Goal: Task Accomplishment & Management: Manage account settings

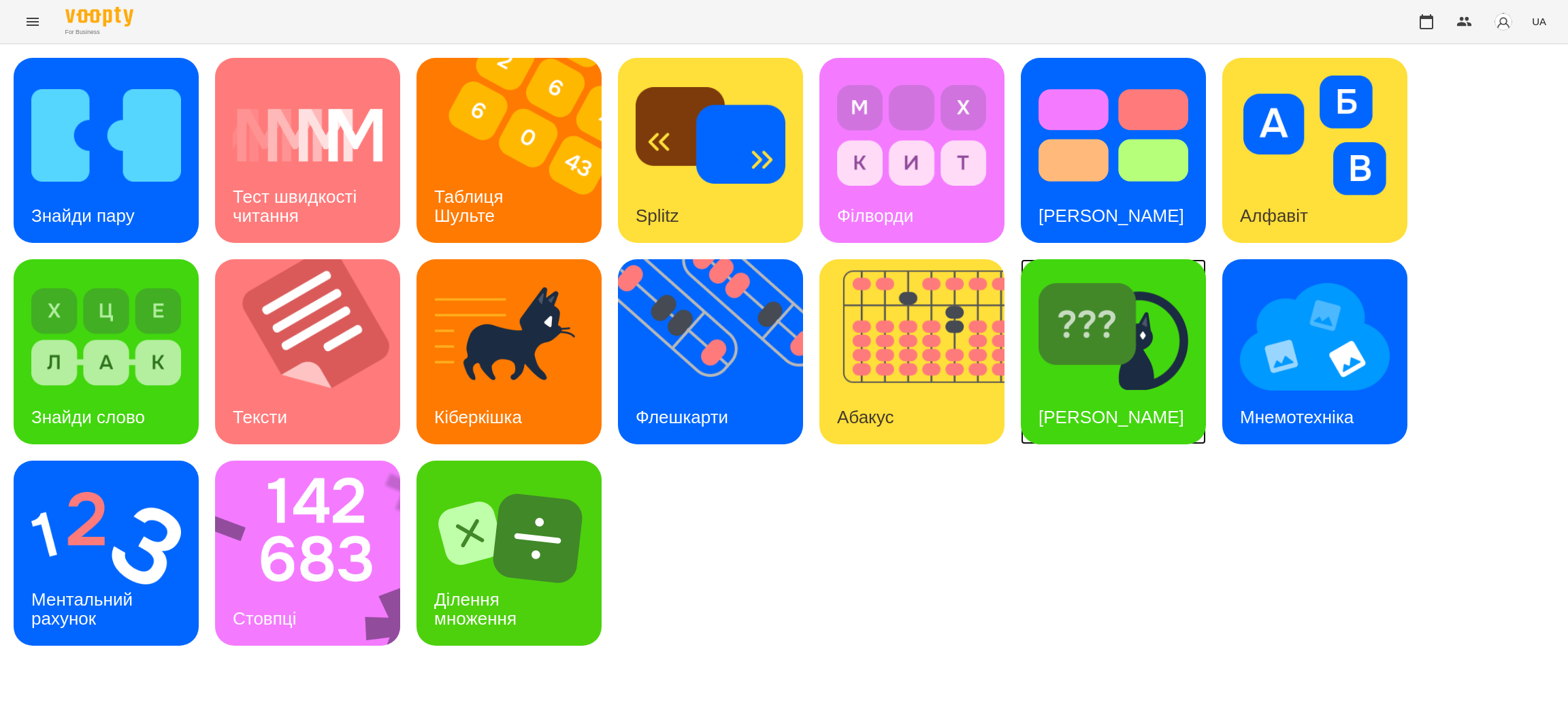
click at [1092, 391] on div "[PERSON_NAME]" at bounding box center [1111, 418] width 181 height 53
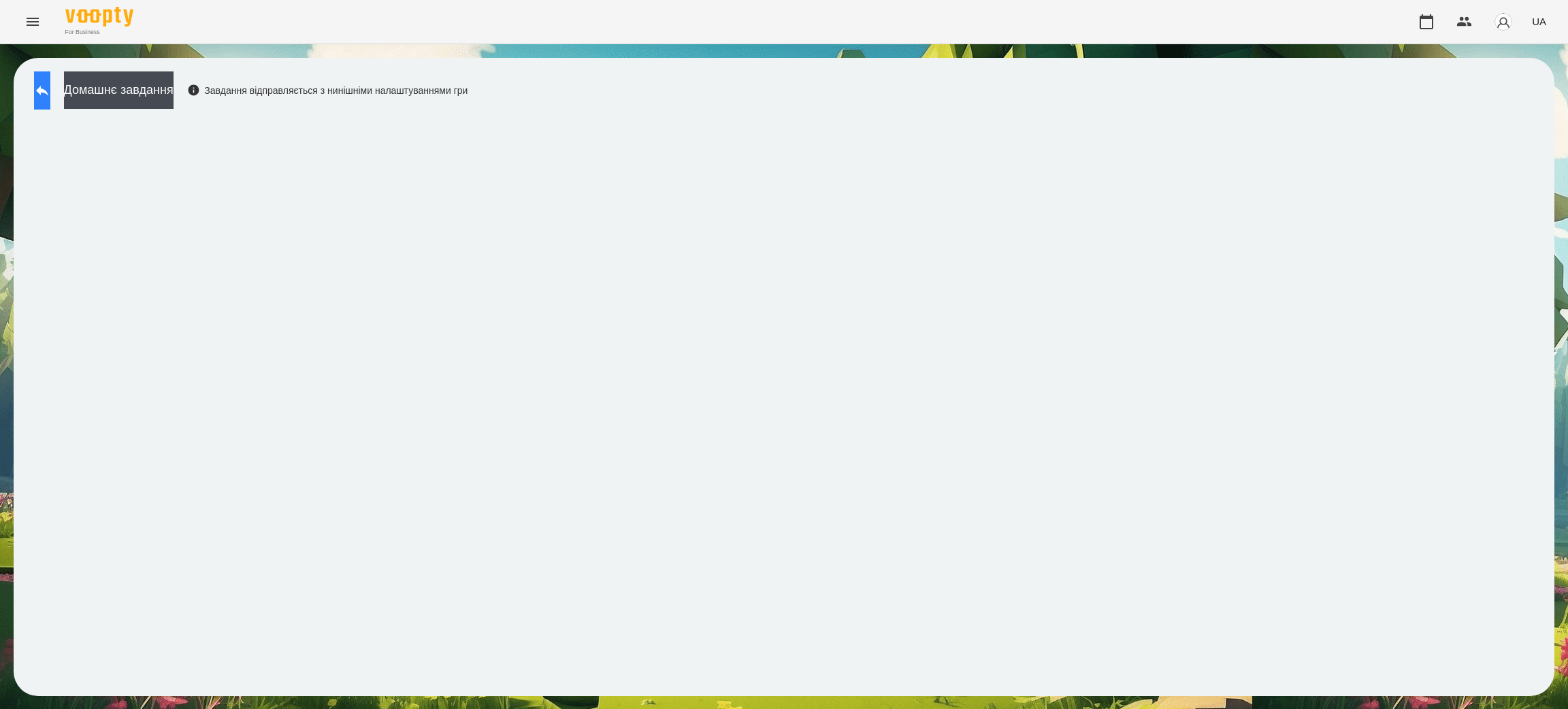
click at [51, 94] on icon at bounding box center [42, 90] width 16 height 16
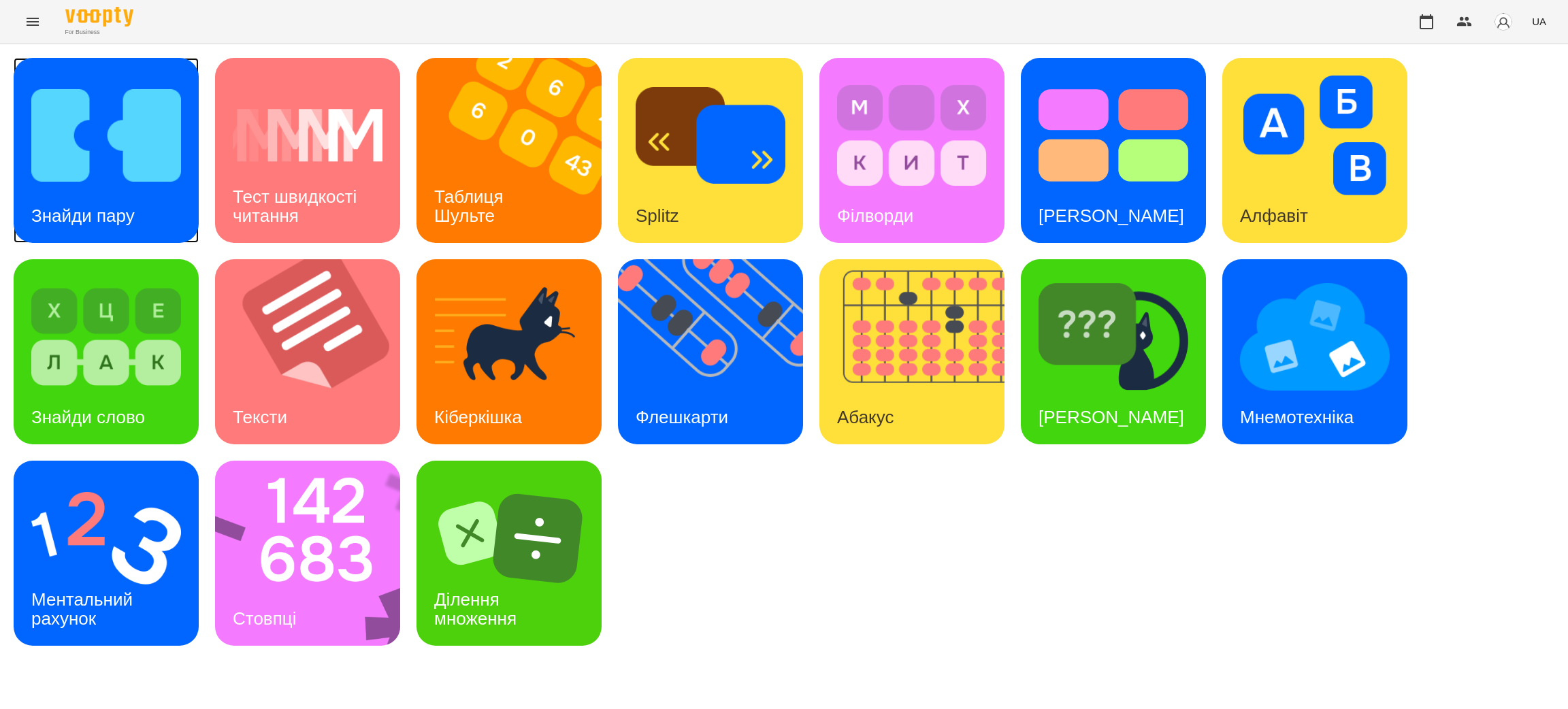
click at [74, 157] on img at bounding box center [106, 135] width 150 height 119
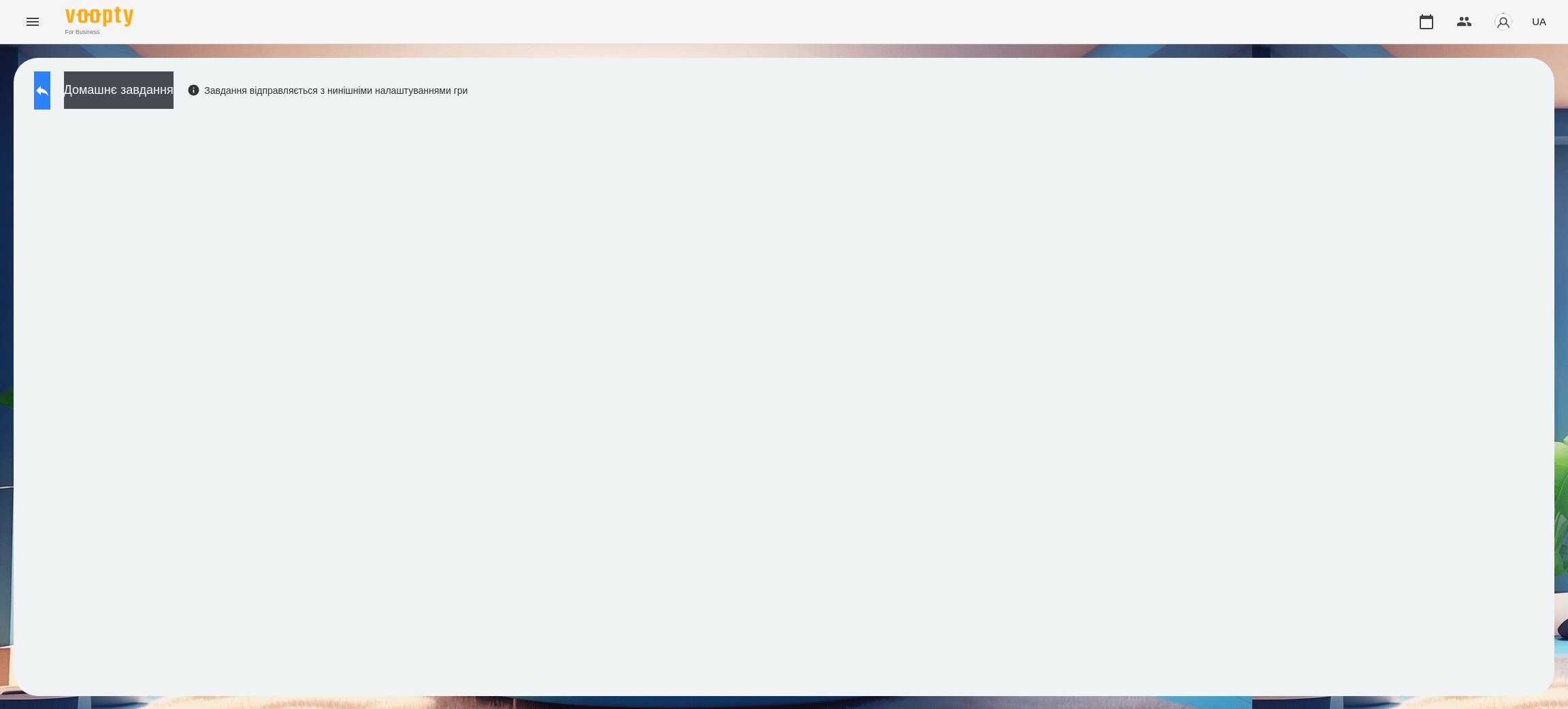
click at [51, 83] on icon at bounding box center [42, 90] width 16 height 16
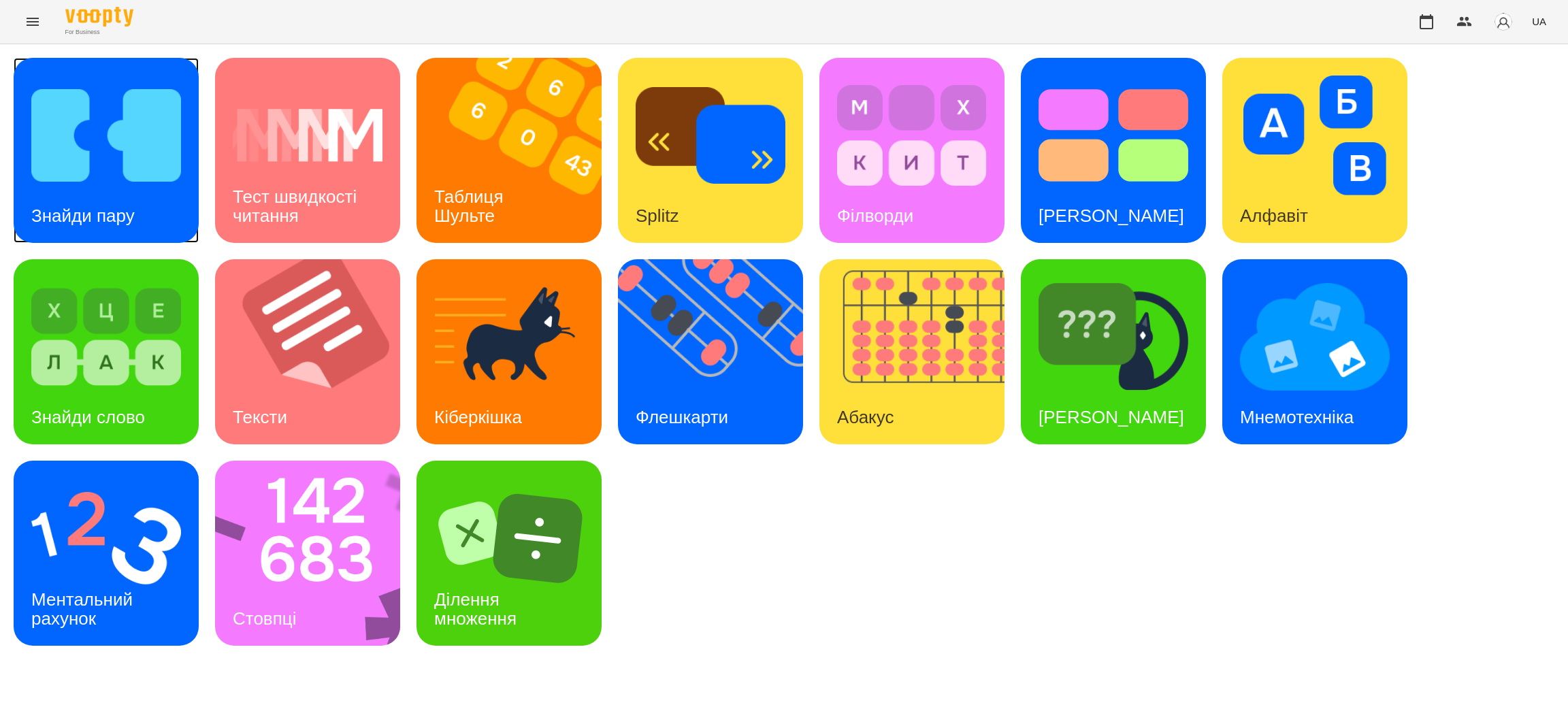
click at [88, 178] on img at bounding box center [106, 135] width 150 height 119
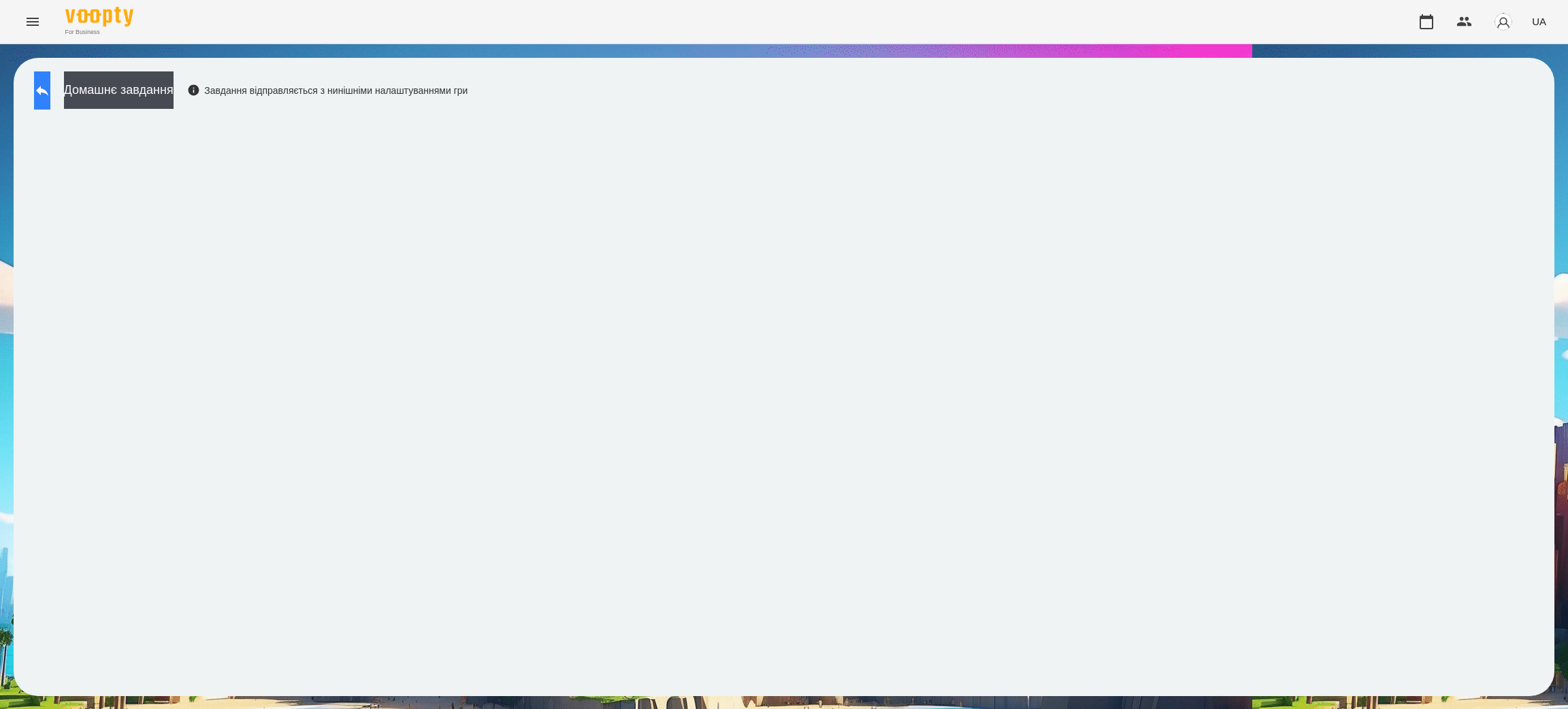
click at [51, 89] on icon at bounding box center [42, 90] width 16 height 16
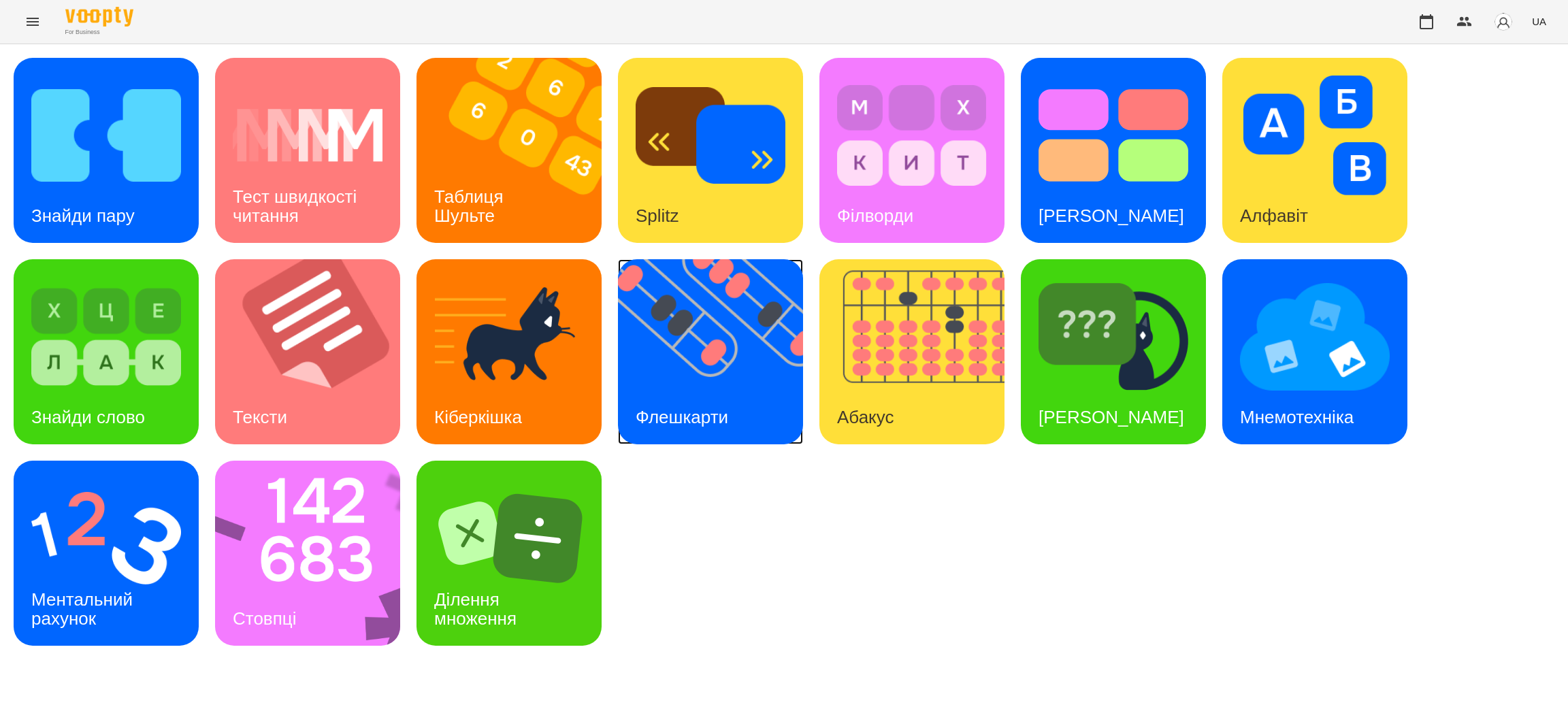
click at [731, 359] on img at bounding box center [719, 352] width 202 height 185
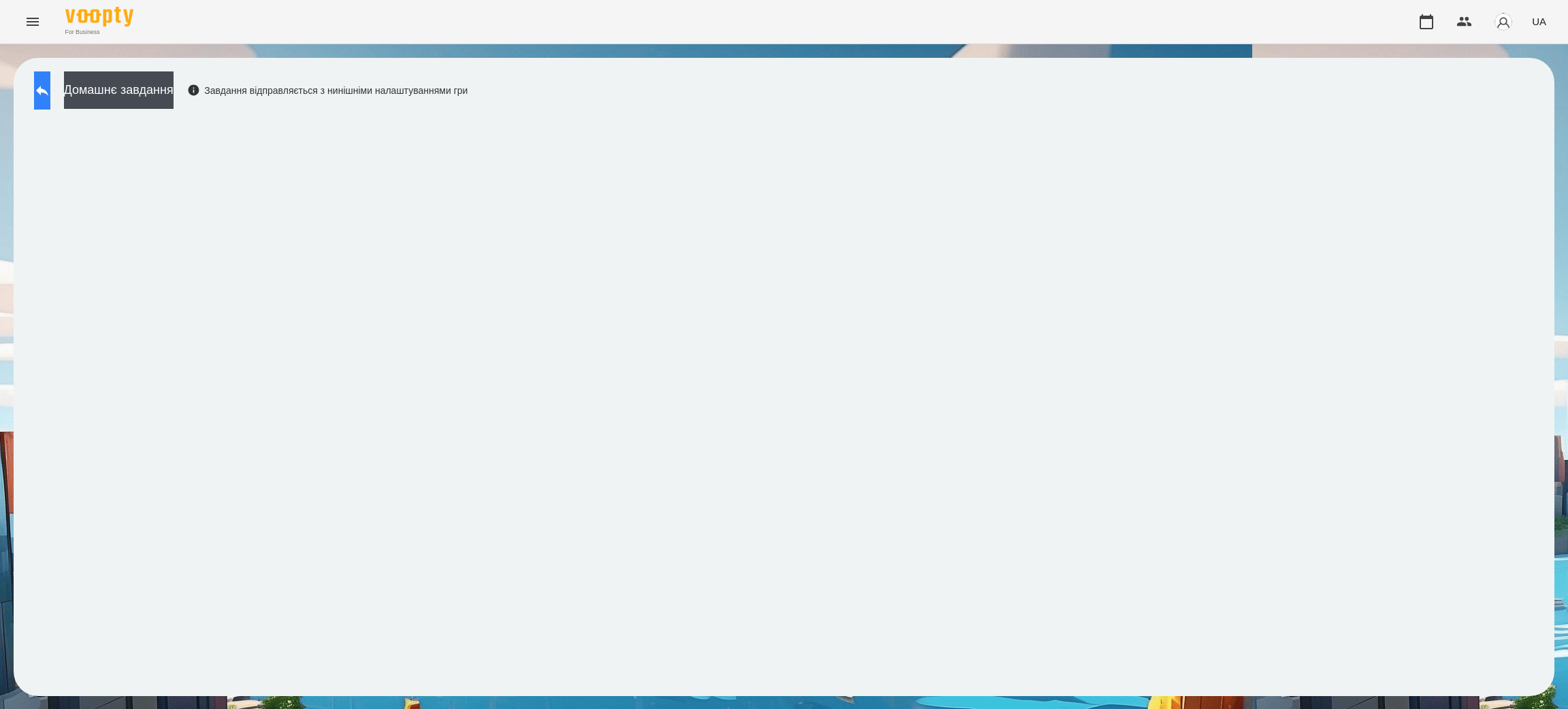
click at [51, 95] on icon at bounding box center [42, 90] width 16 height 16
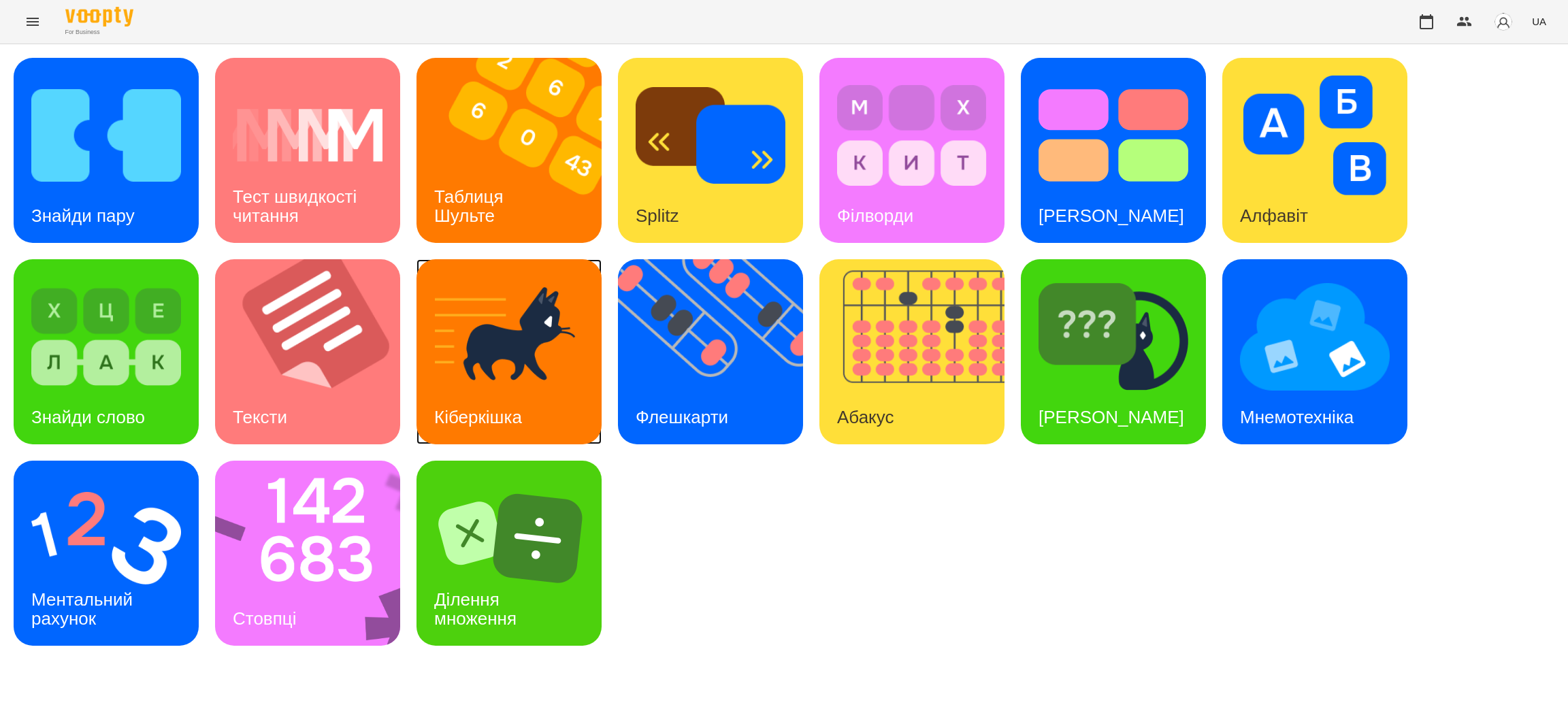
click at [480, 371] on img at bounding box center [509, 337] width 150 height 119
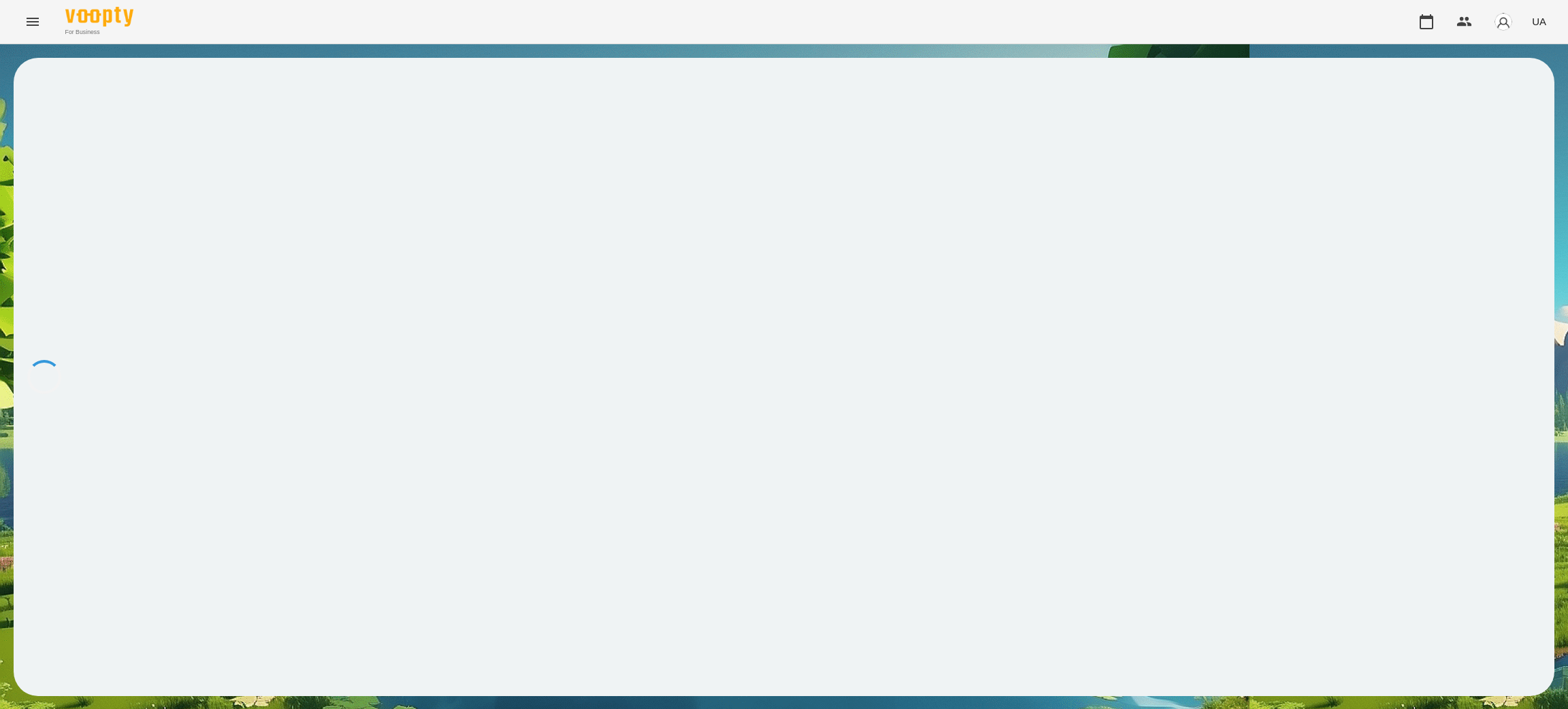
drag, startPoint x: 506, startPoint y: 318, endPoint x: 508, endPoint y: 304, distance: 14.1
click at [510, 313] on div at bounding box center [784, 377] width 1541 height 639
drag, startPoint x: 664, startPoint y: 30, endPoint x: 747, endPoint y: 29, distance: 83.0
click at [741, 29] on div "For Business UA" at bounding box center [784, 21] width 1568 height 44
drag, startPoint x: 725, startPoint y: 61, endPoint x: 682, endPoint y: 70, distance: 43.9
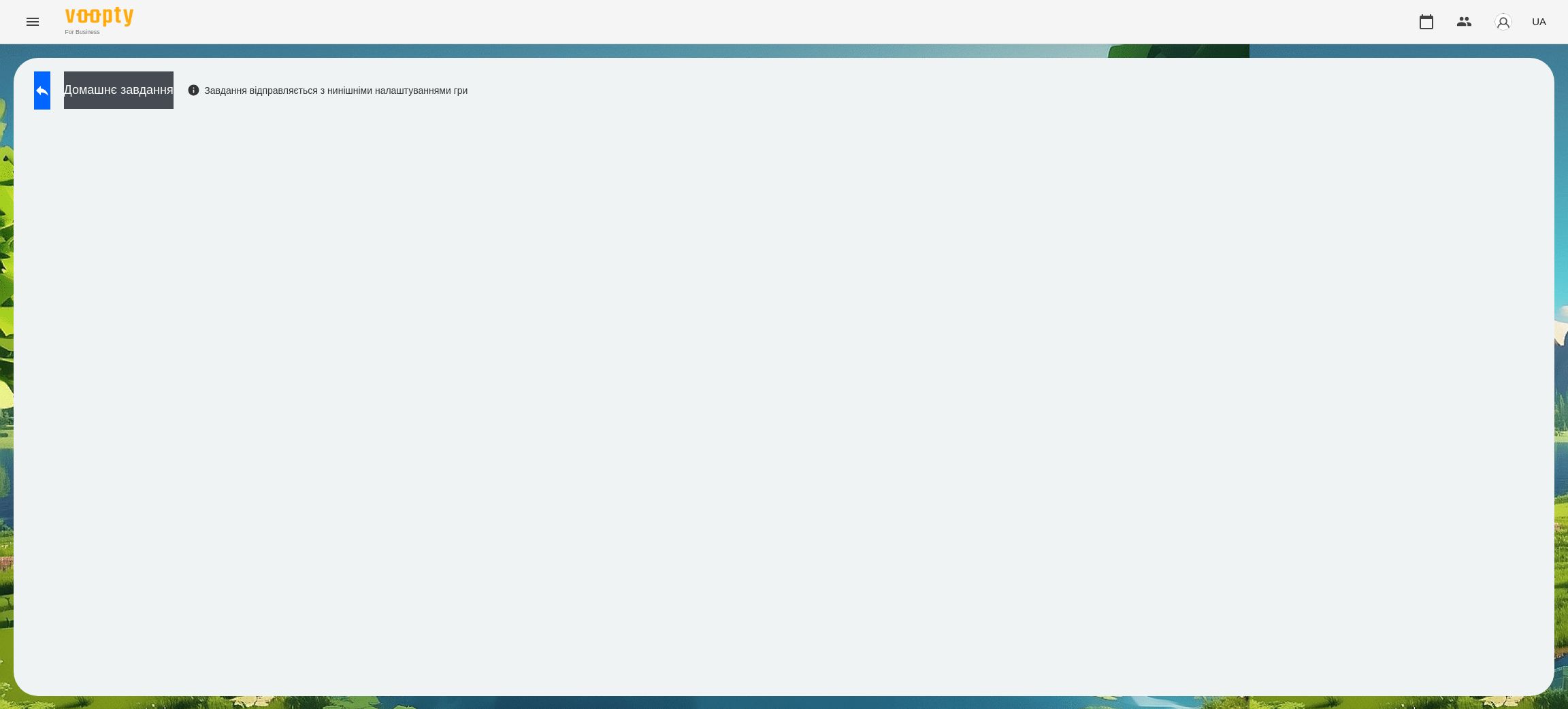
click at [688, 68] on div "For Business UA Домашнє завдання Завдання відправляється з нинішніми налаштуван…" at bounding box center [784, 354] width 1568 height 710
click at [48, 91] on icon at bounding box center [42, 90] width 12 height 10
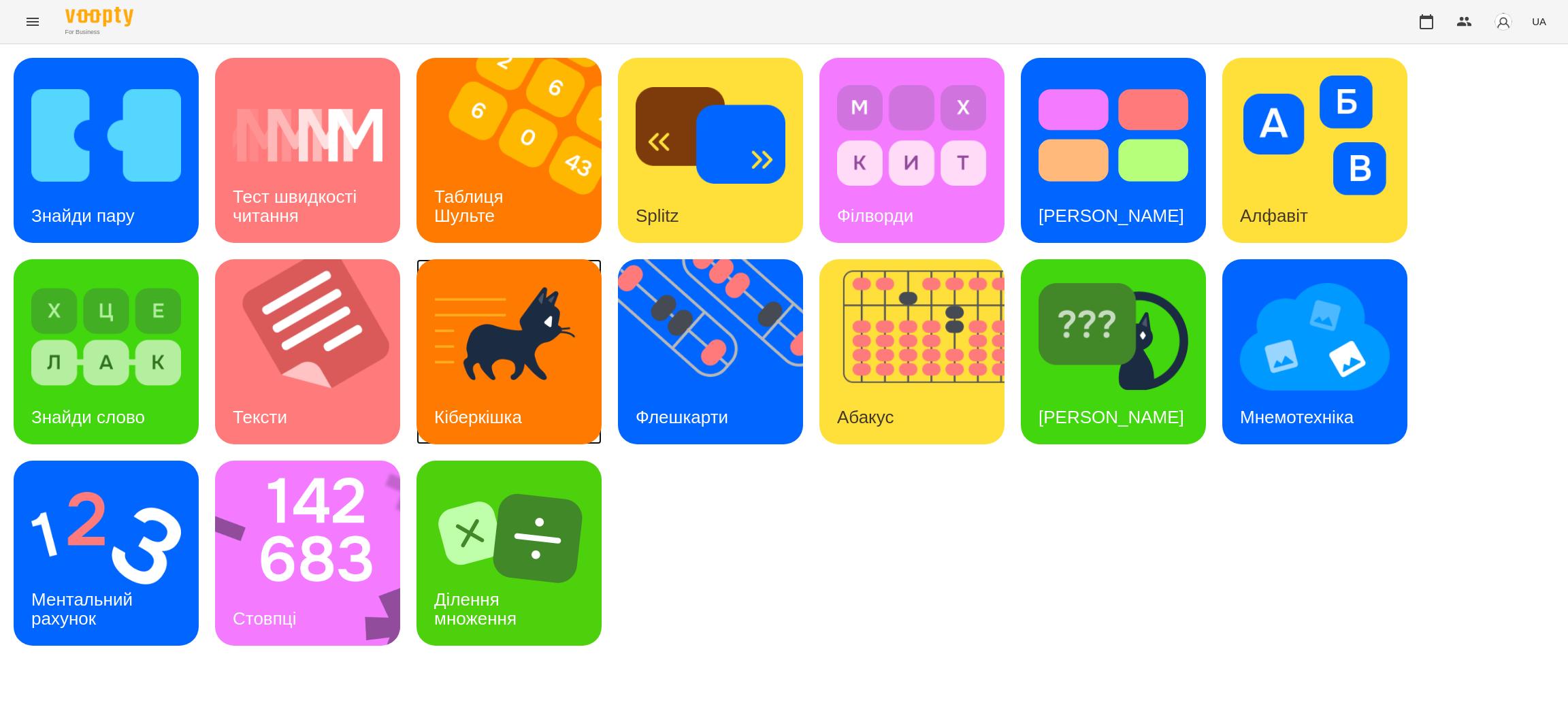
click at [509, 359] on img at bounding box center [509, 337] width 150 height 119
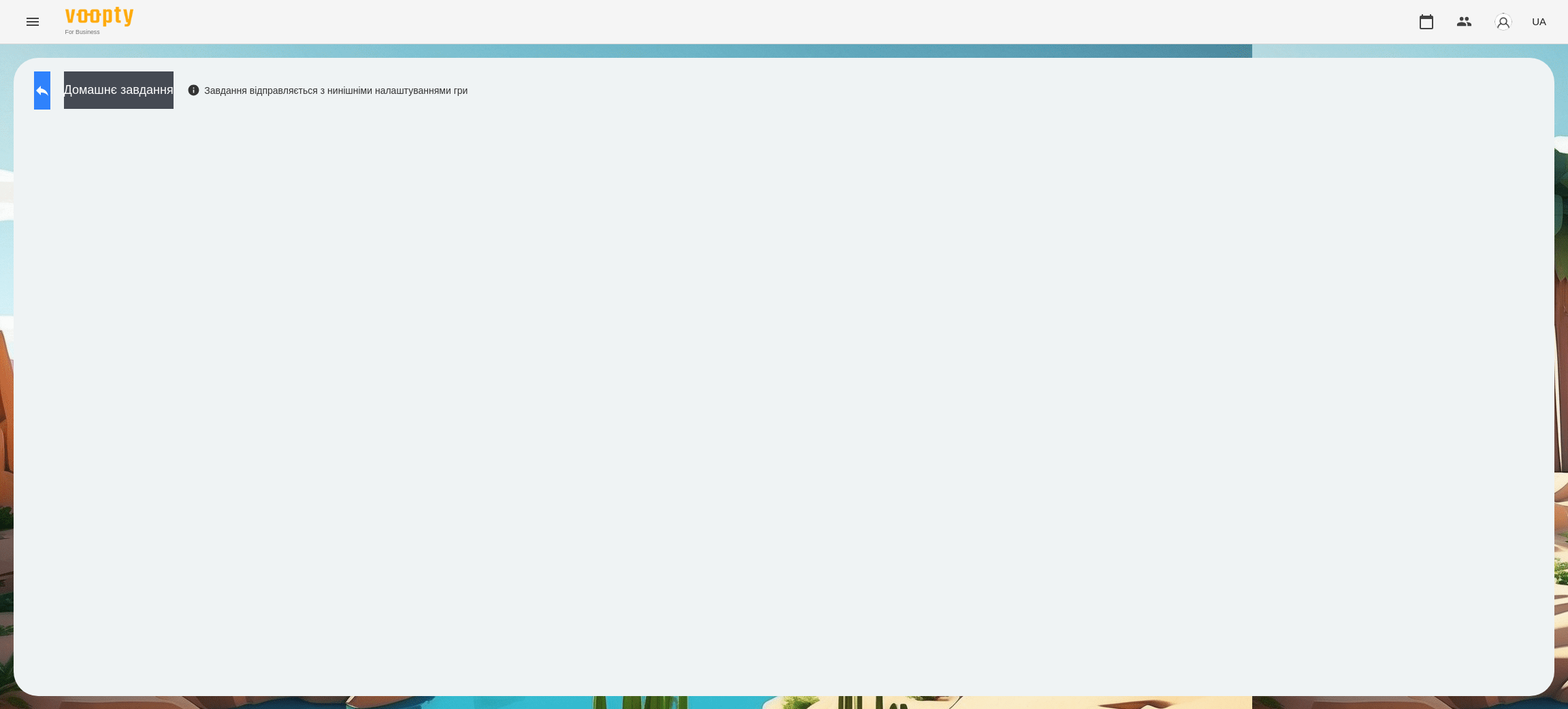
click at [51, 90] on icon at bounding box center [42, 90] width 16 height 16
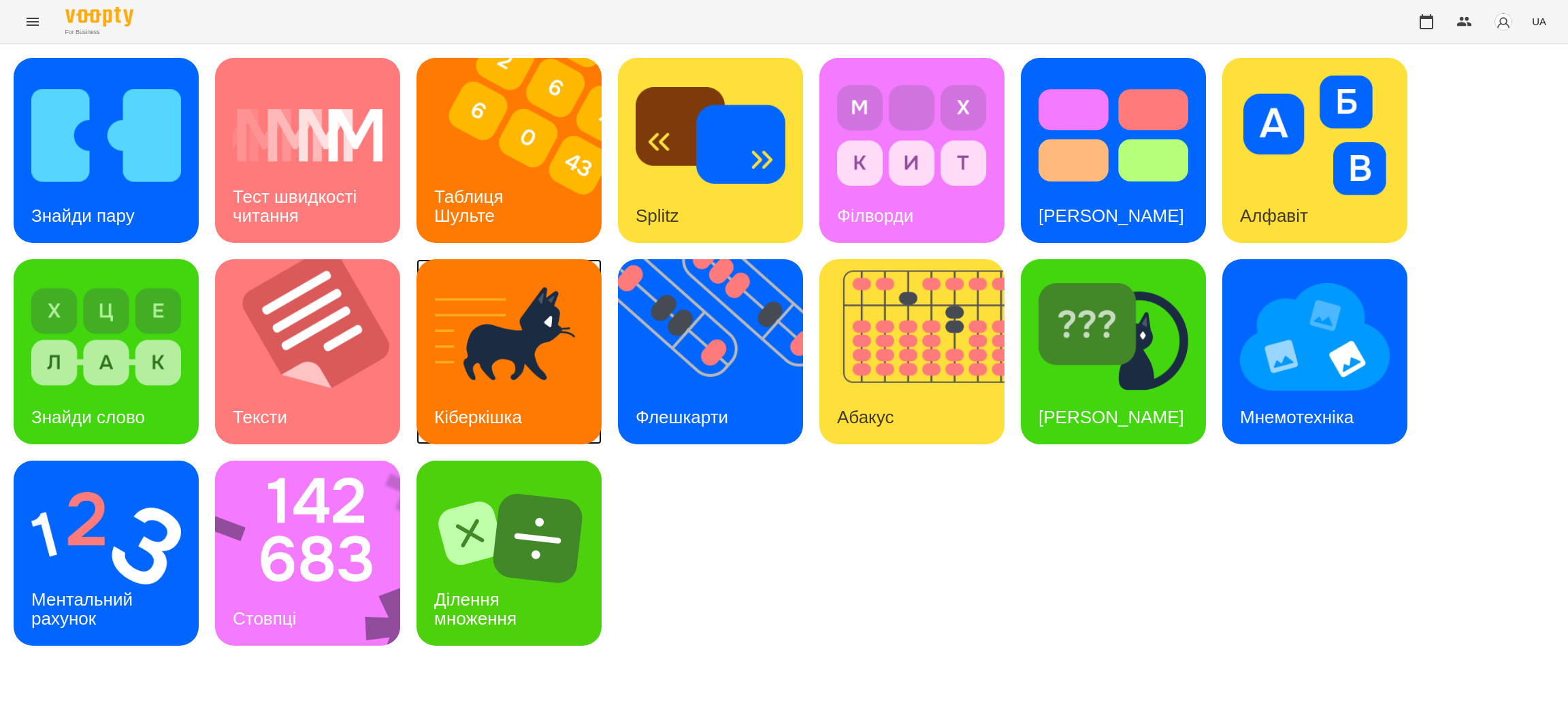
click at [497, 363] on img at bounding box center [509, 337] width 150 height 119
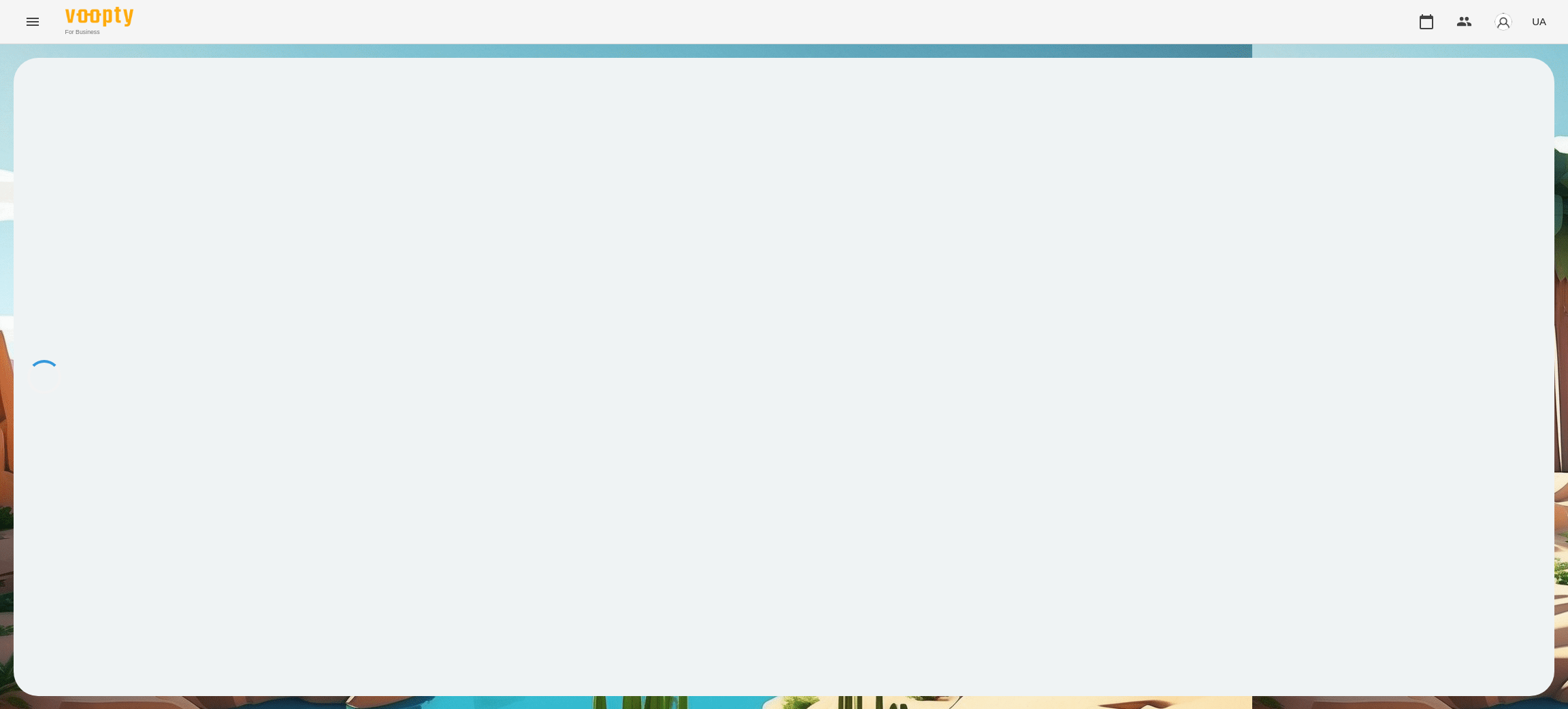
drag, startPoint x: 497, startPoint y: 363, endPoint x: 435, endPoint y: 362, distance: 62.0
click at [435, 362] on div at bounding box center [784, 377] width 1541 height 639
click at [435, 359] on div at bounding box center [784, 377] width 1541 height 639
click at [51, 96] on icon at bounding box center [42, 90] width 16 height 16
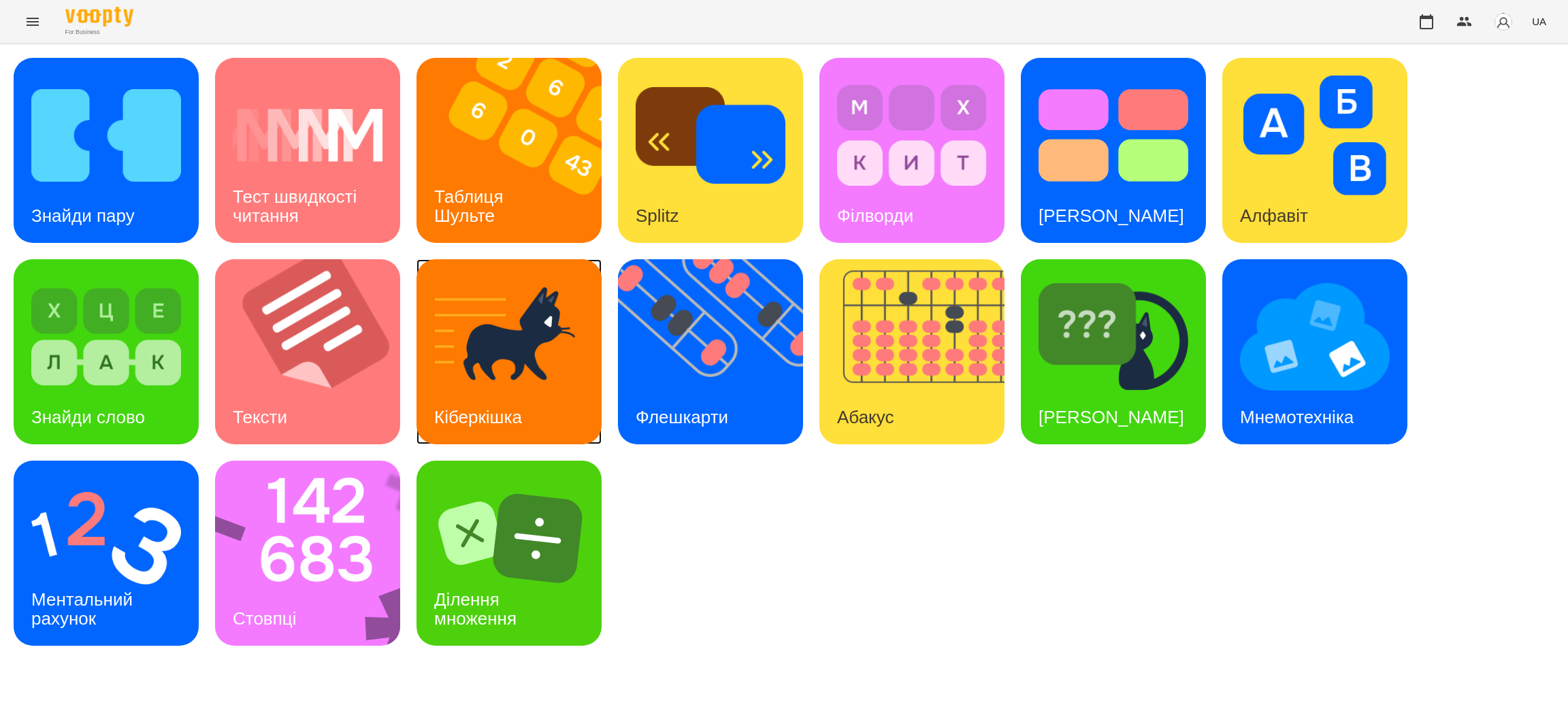
click at [501, 362] on img at bounding box center [509, 337] width 150 height 119
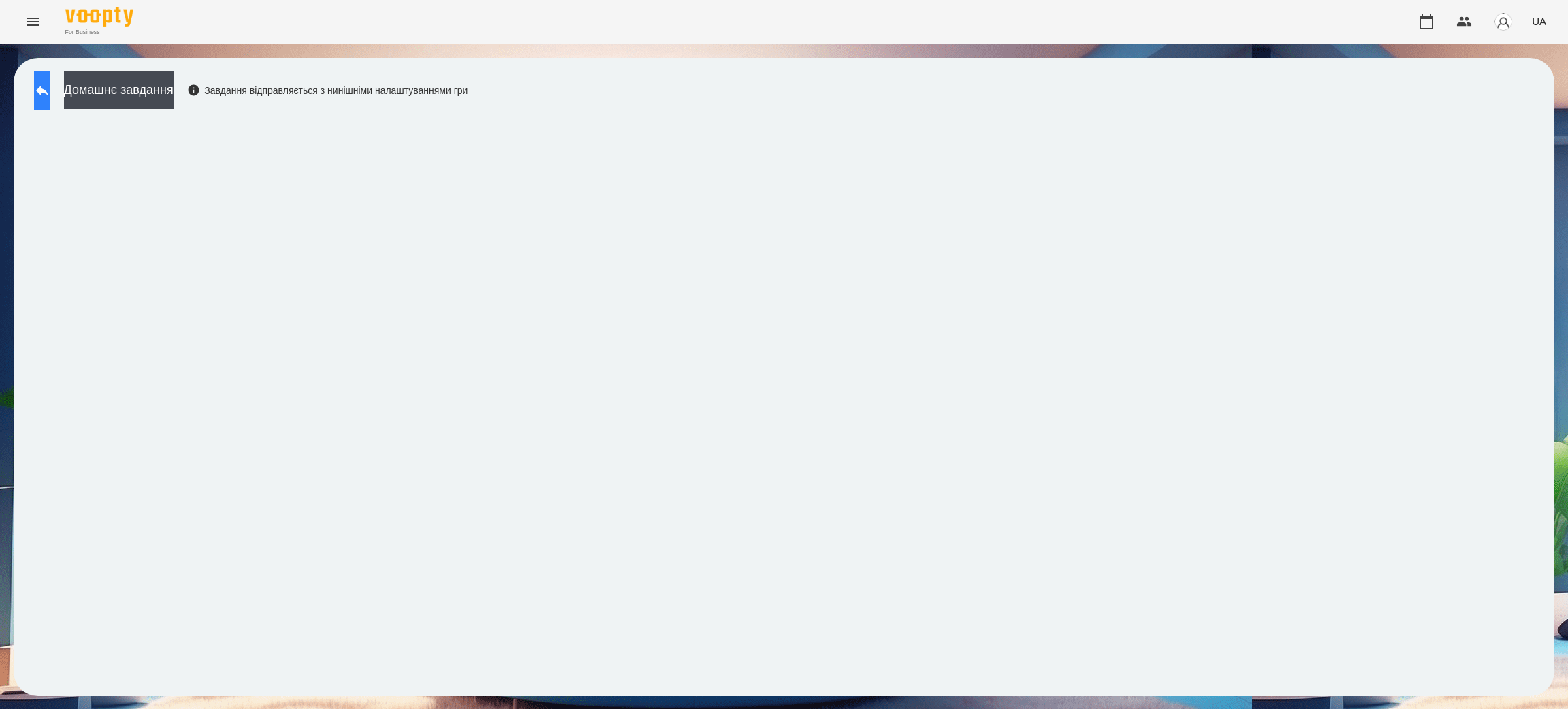
click at [51, 88] on icon at bounding box center [42, 90] width 16 height 16
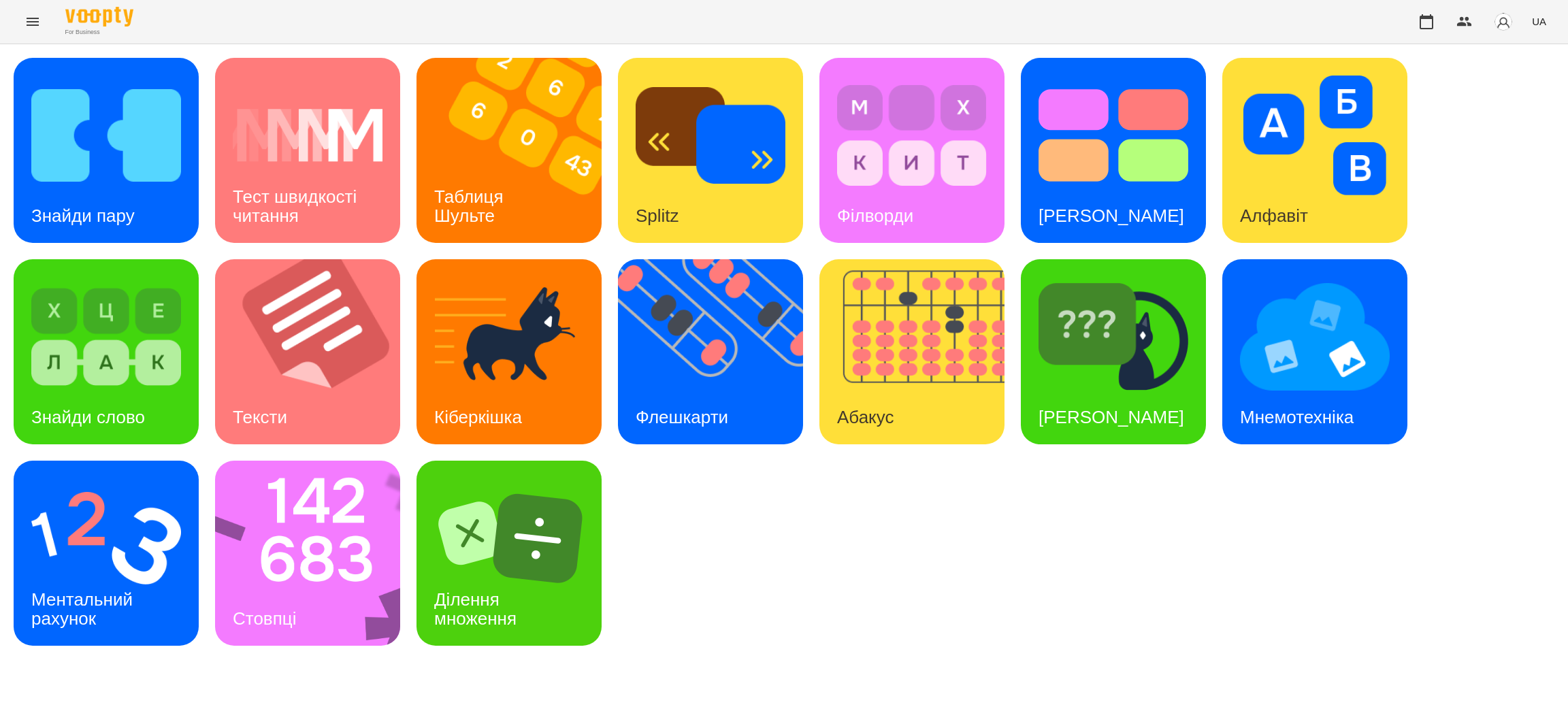
click at [28, 25] on icon "Menu" at bounding box center [33, 21] width 12 height 8
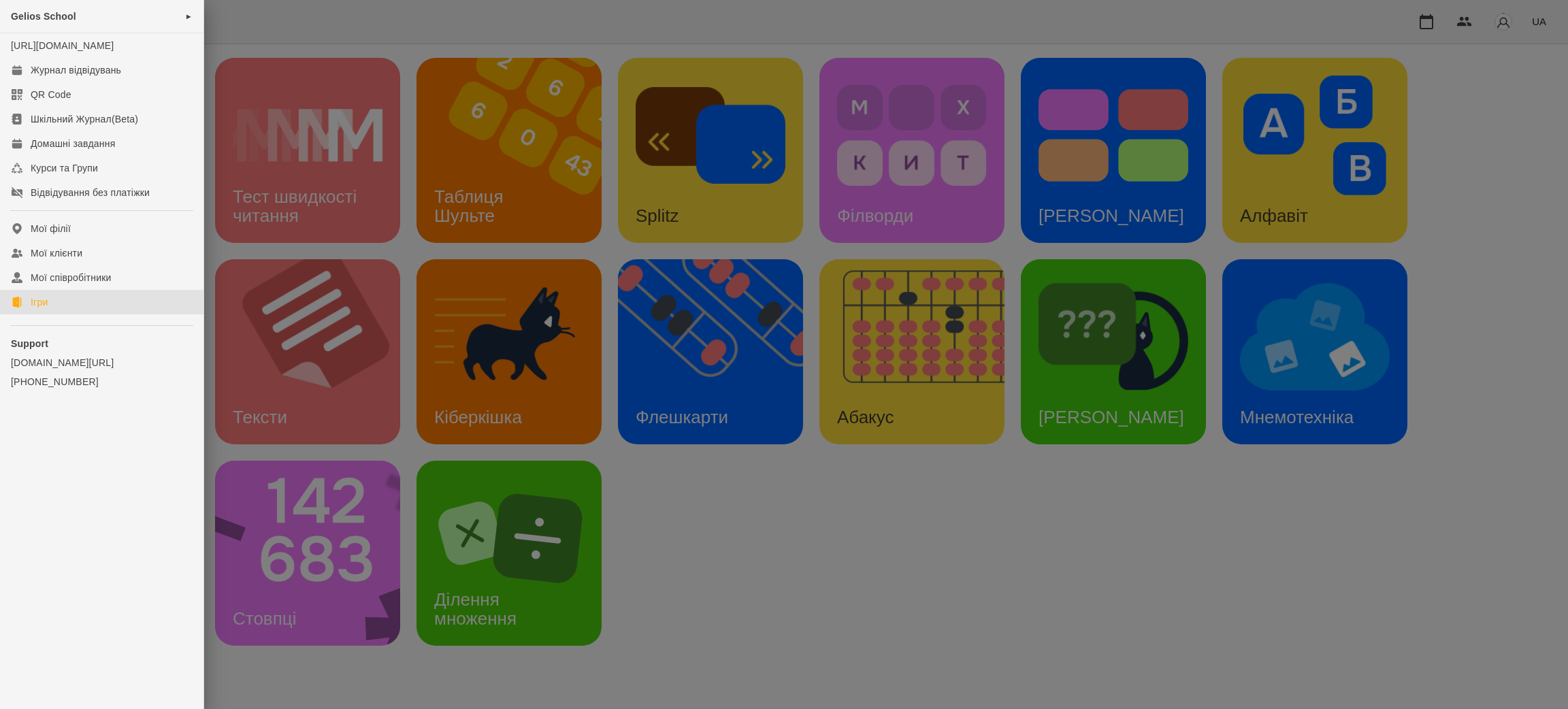
click at [51, 314] on link "Ігри" at bounding box center [102, 302] width 203 height 25
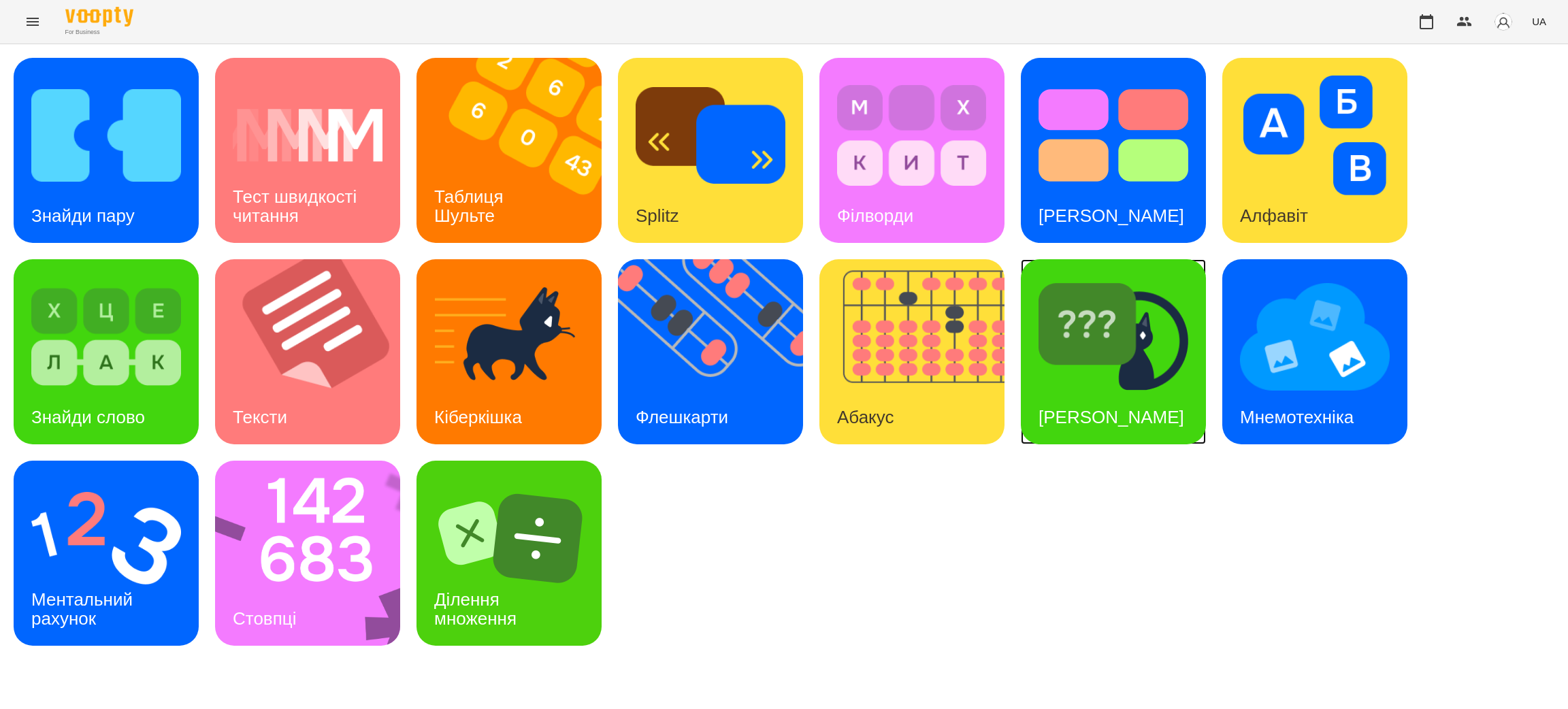
click at [1112, 391] on div "[PERSON_NAME]" at bounding box center [1111, 418] width 181 height 53
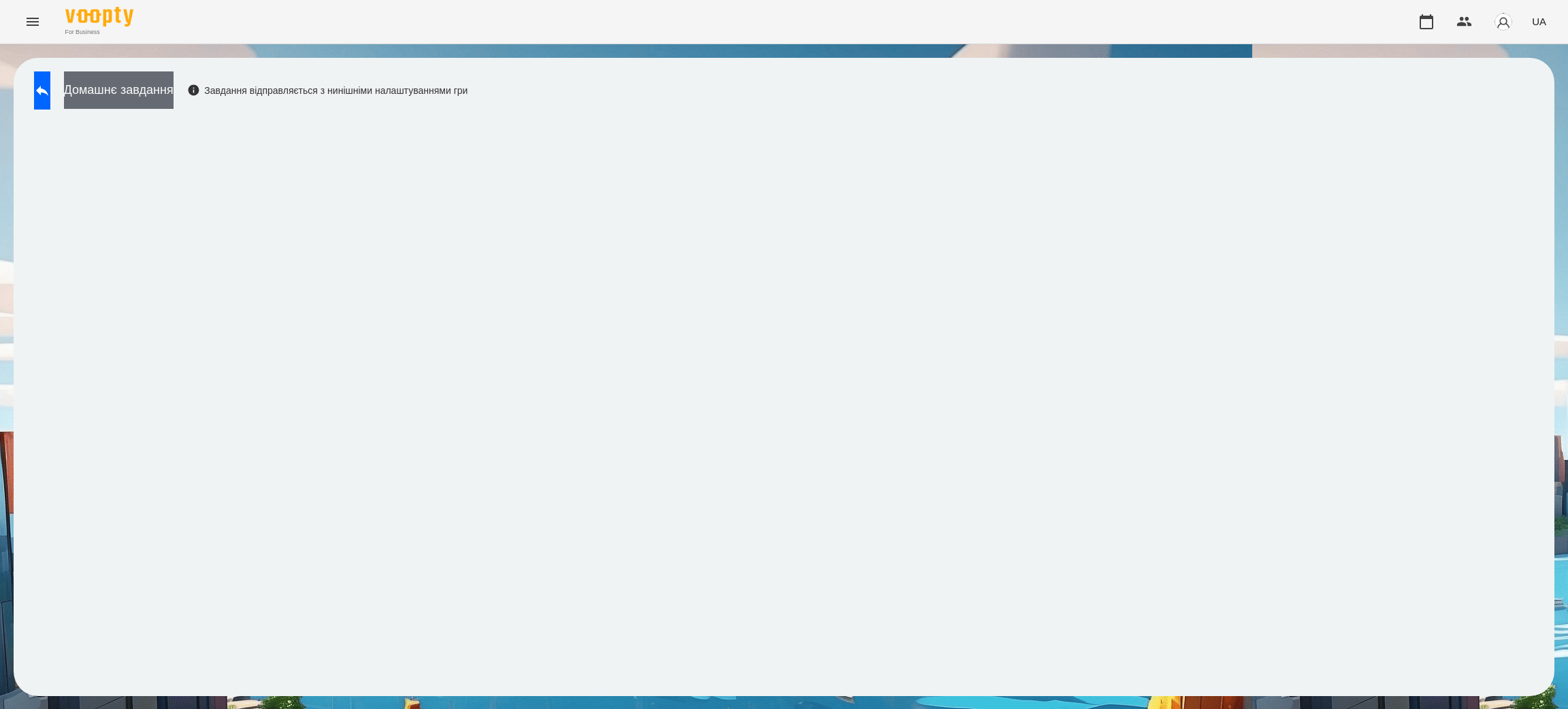
click at [160, 94] on button "Домашнє завдання" at bounding box center [118, 90] width 110 height 37
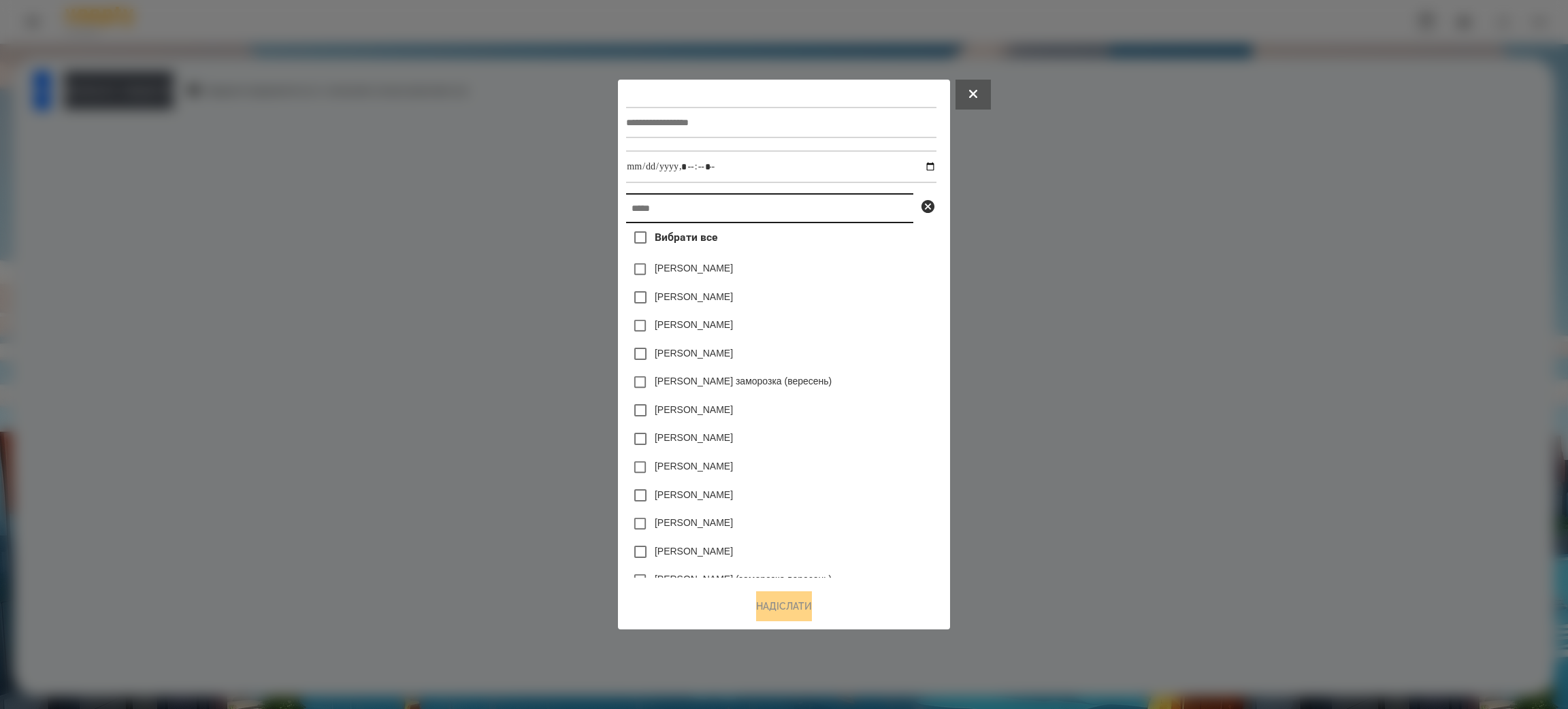
click at [674, 204] on input "text" at bounding box center [770, 208] width 287 height 30
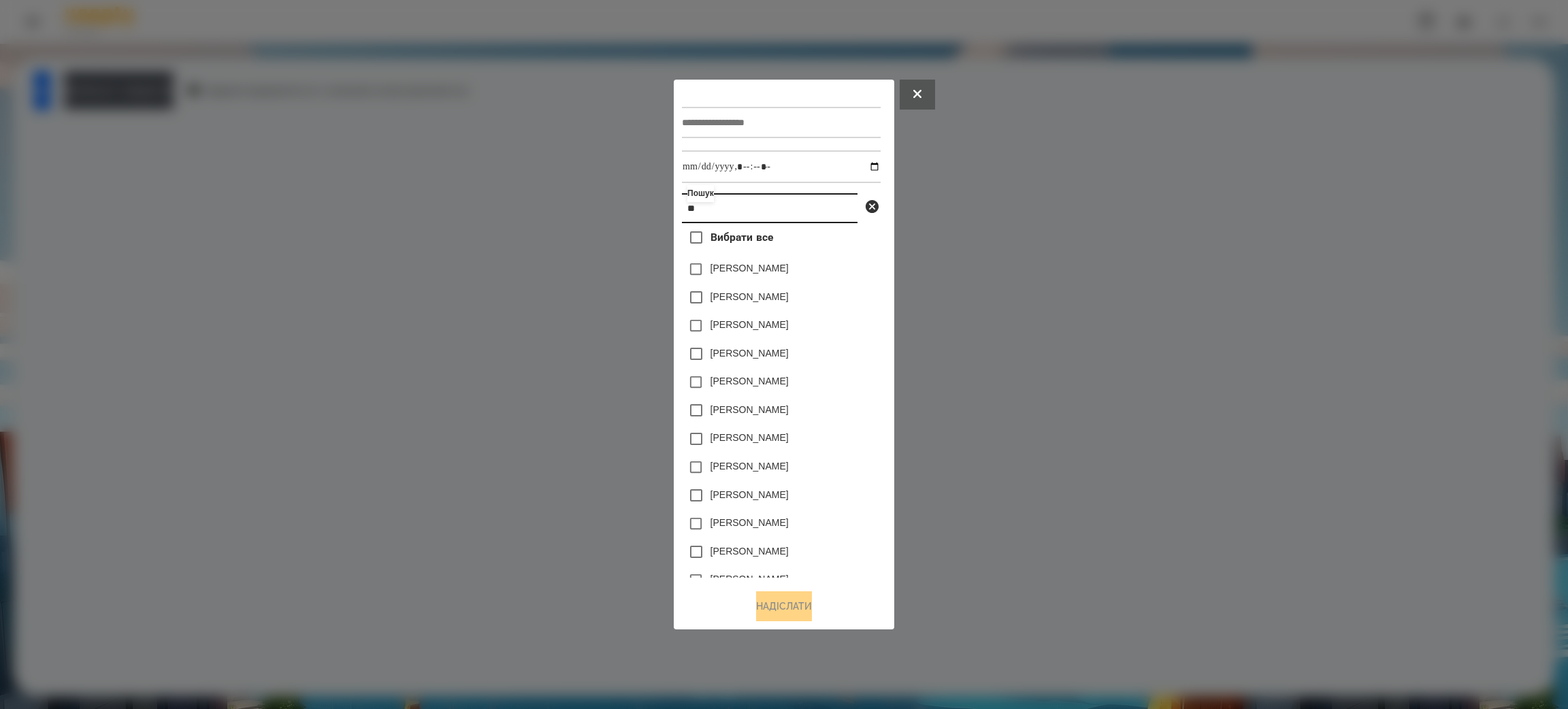
type input "*"
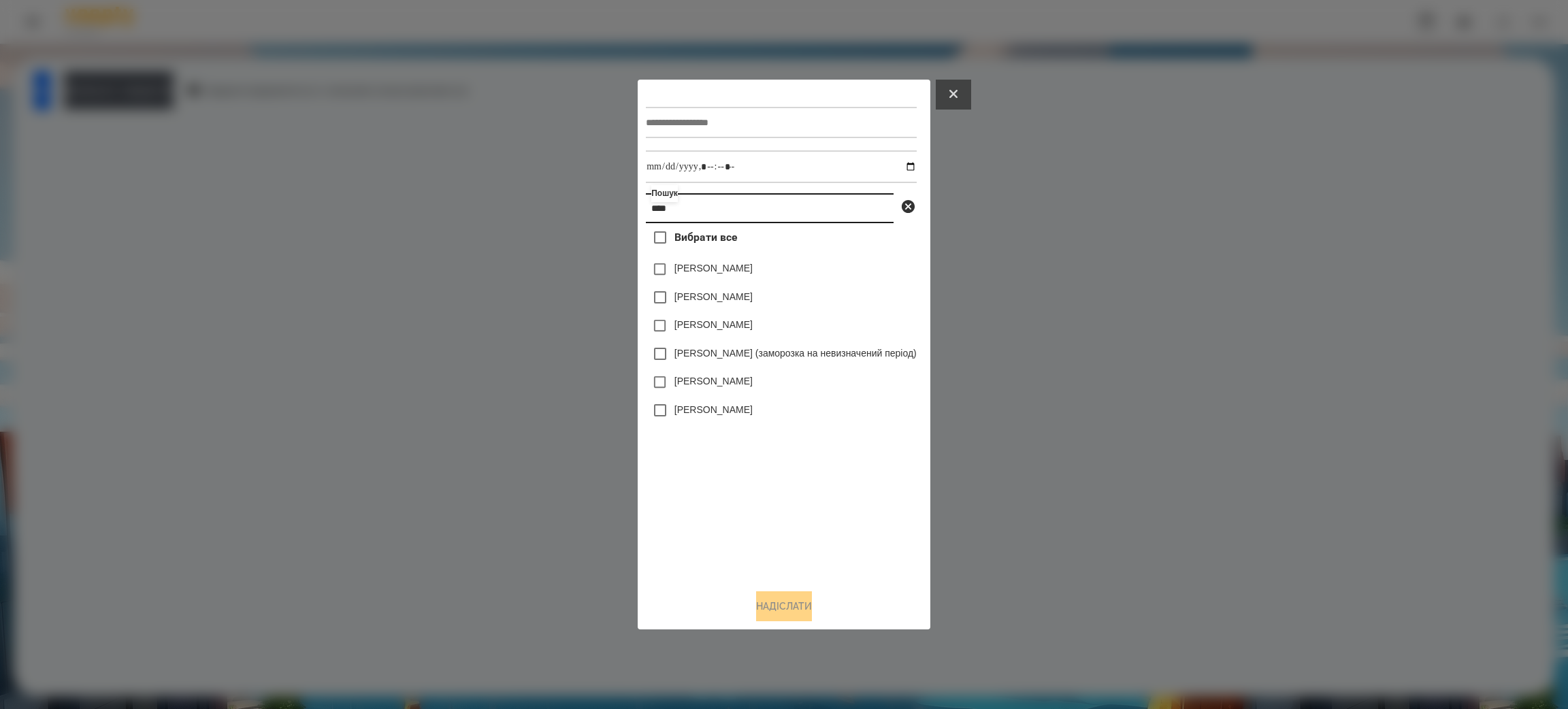
type input "****"
click at [966, 94] on button at bounding box center [953, 94] width 36 height 30
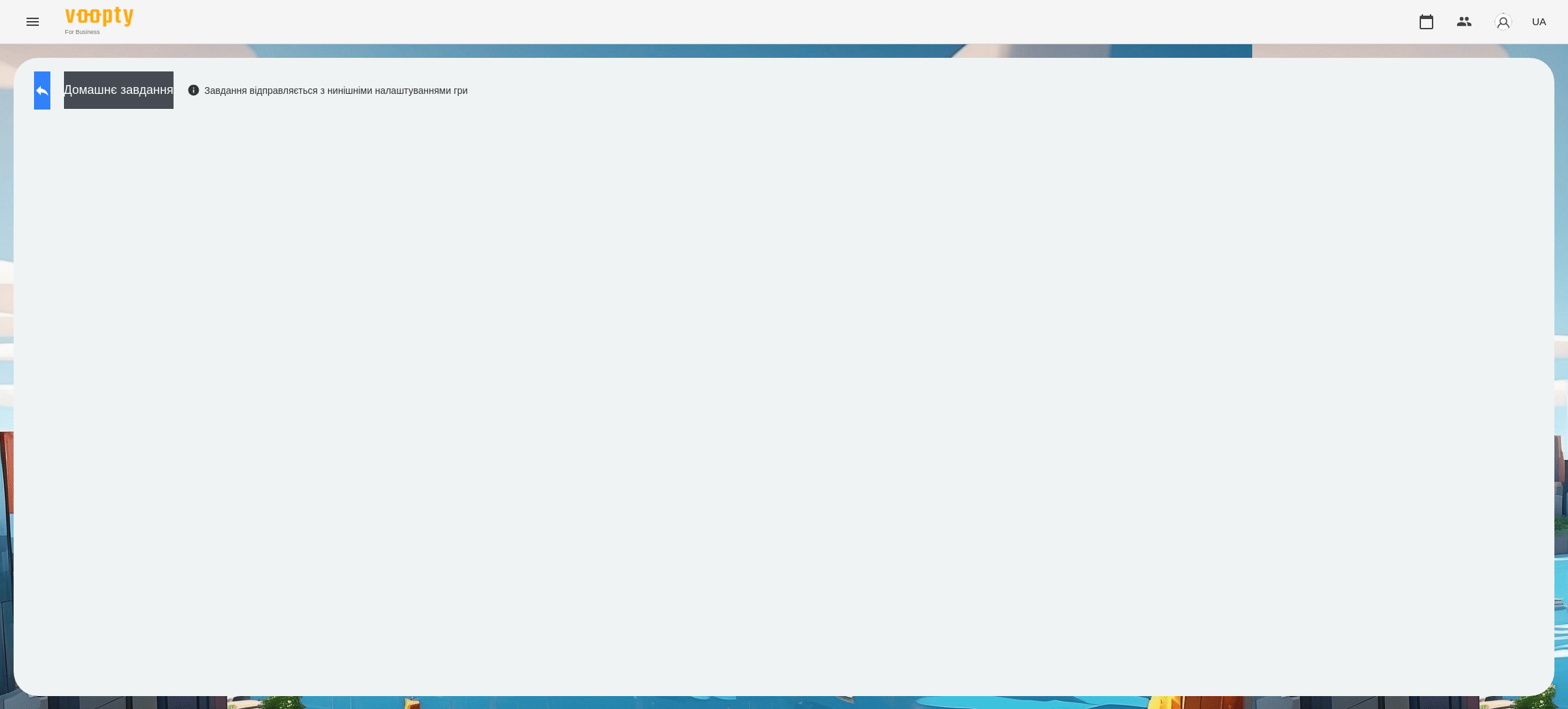
click at [48, 90] on icon at bounding box center [42, 90] width 12 height 10
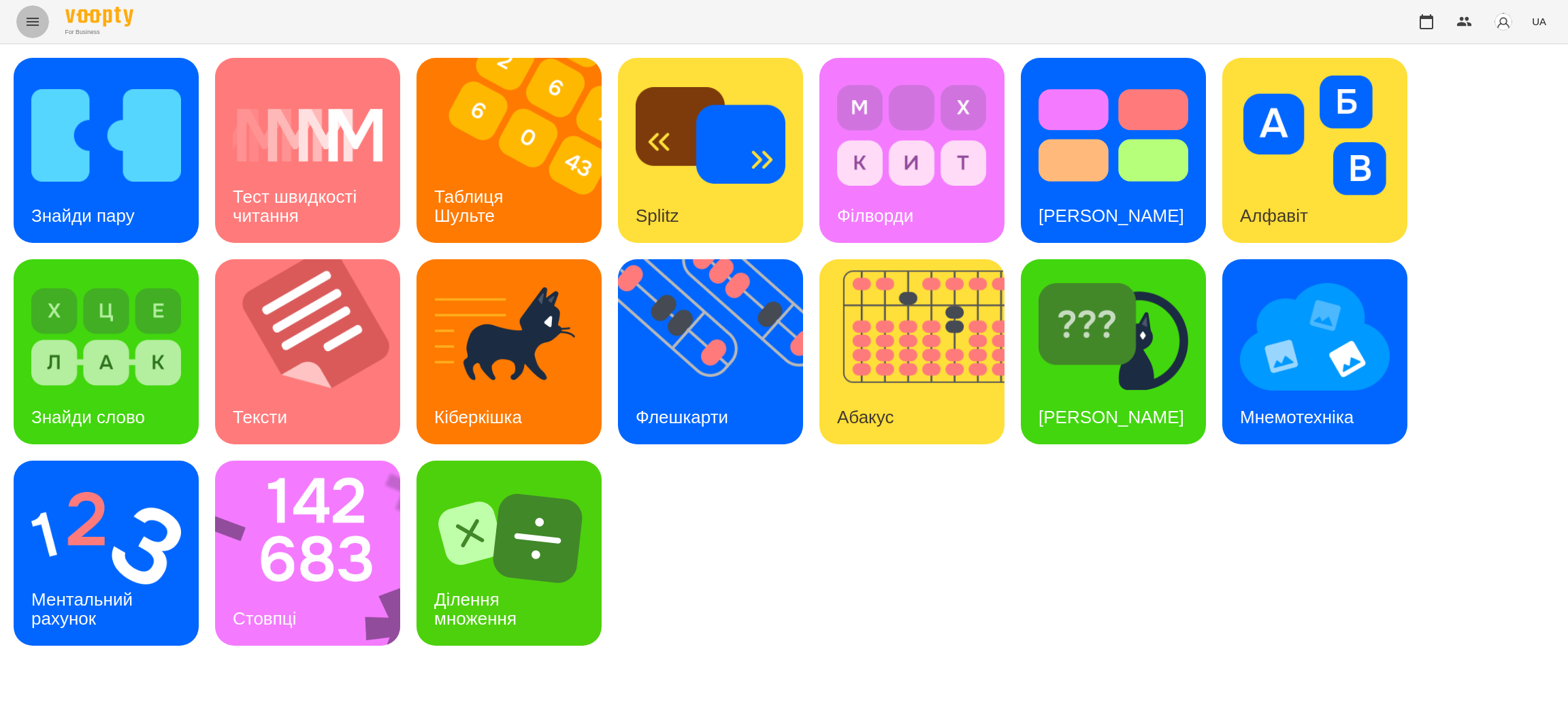
click at [28, 15] on icon "Menu" at bounding box center [33, 21] width 16 height 16
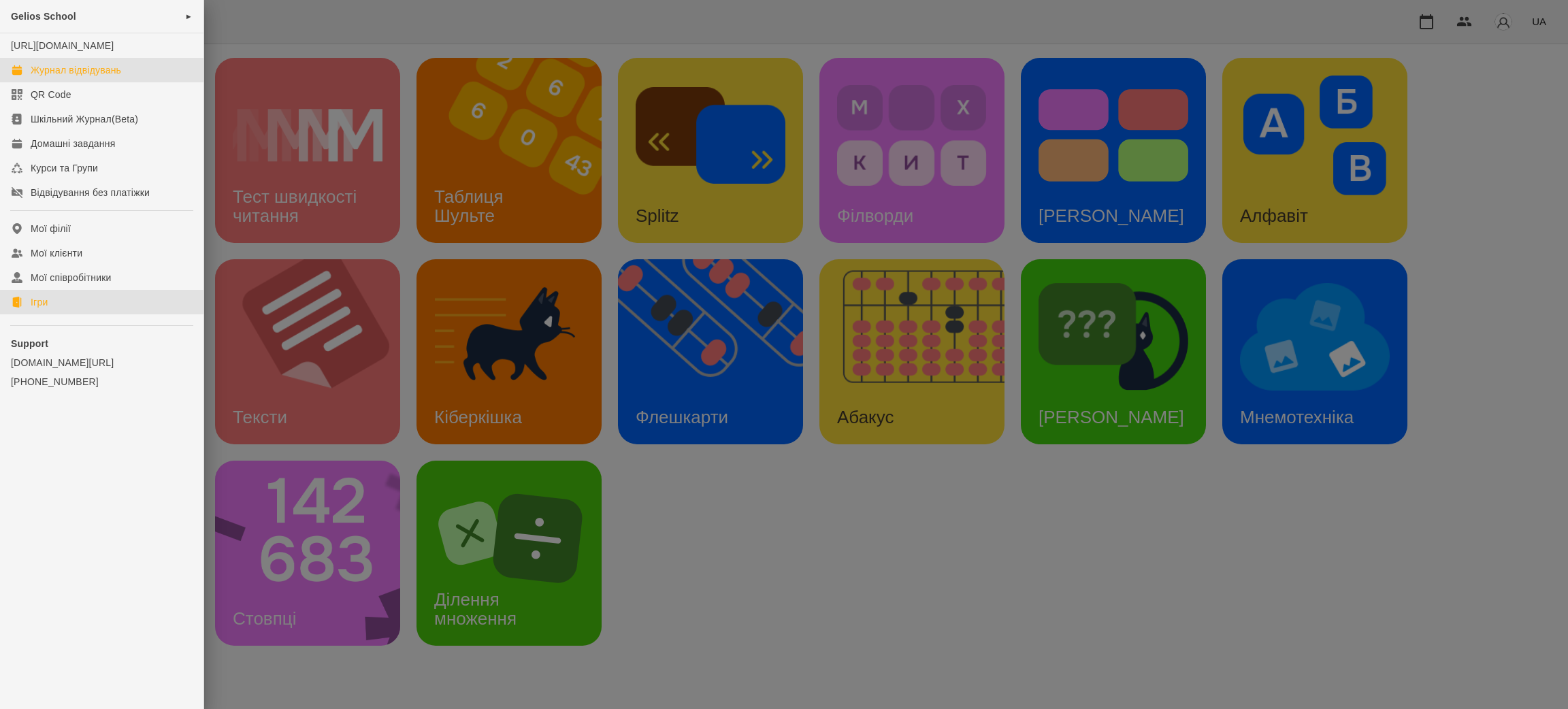
click at [70, 77] on div "Журнал відвідувань" at bounding box center [76, 69] width 91 height 13
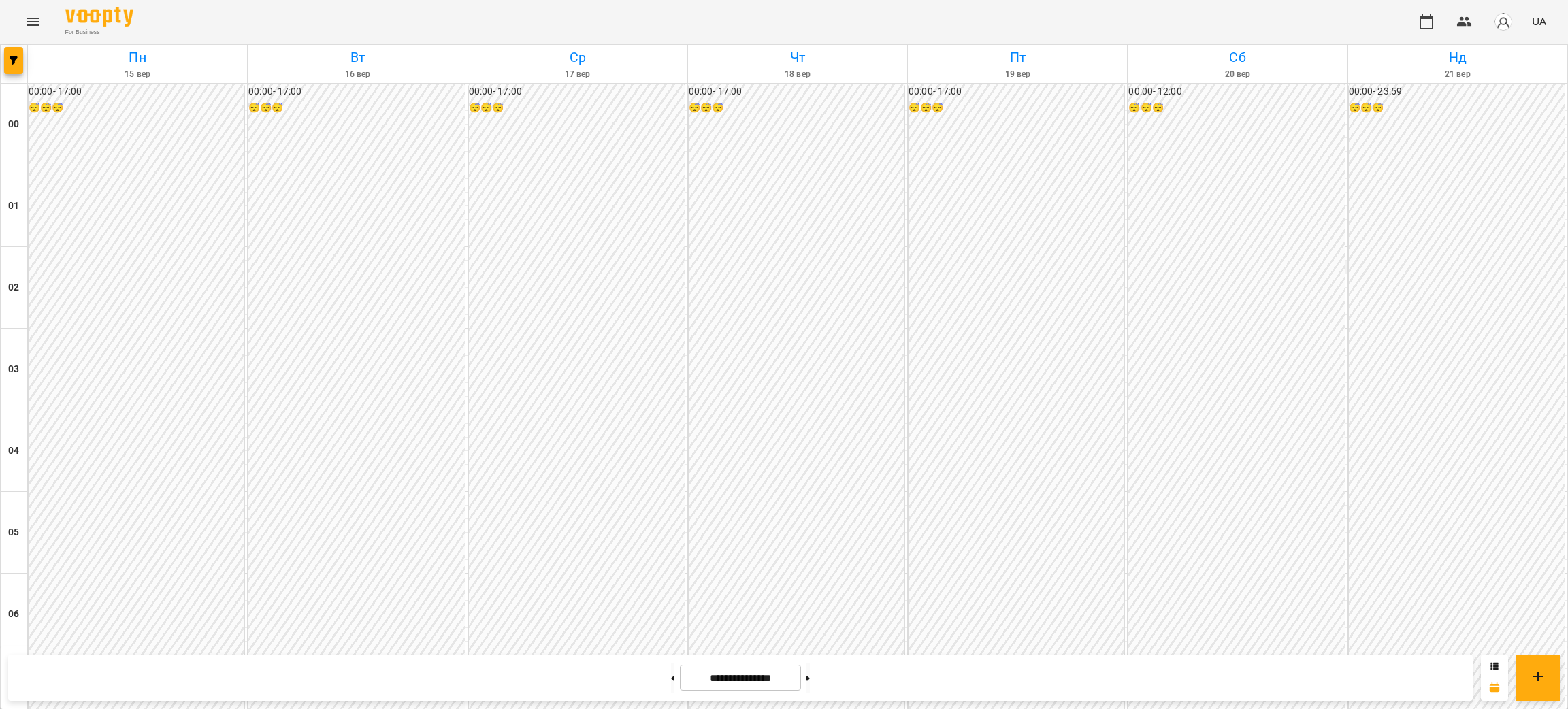
scroll to position [817, 0]
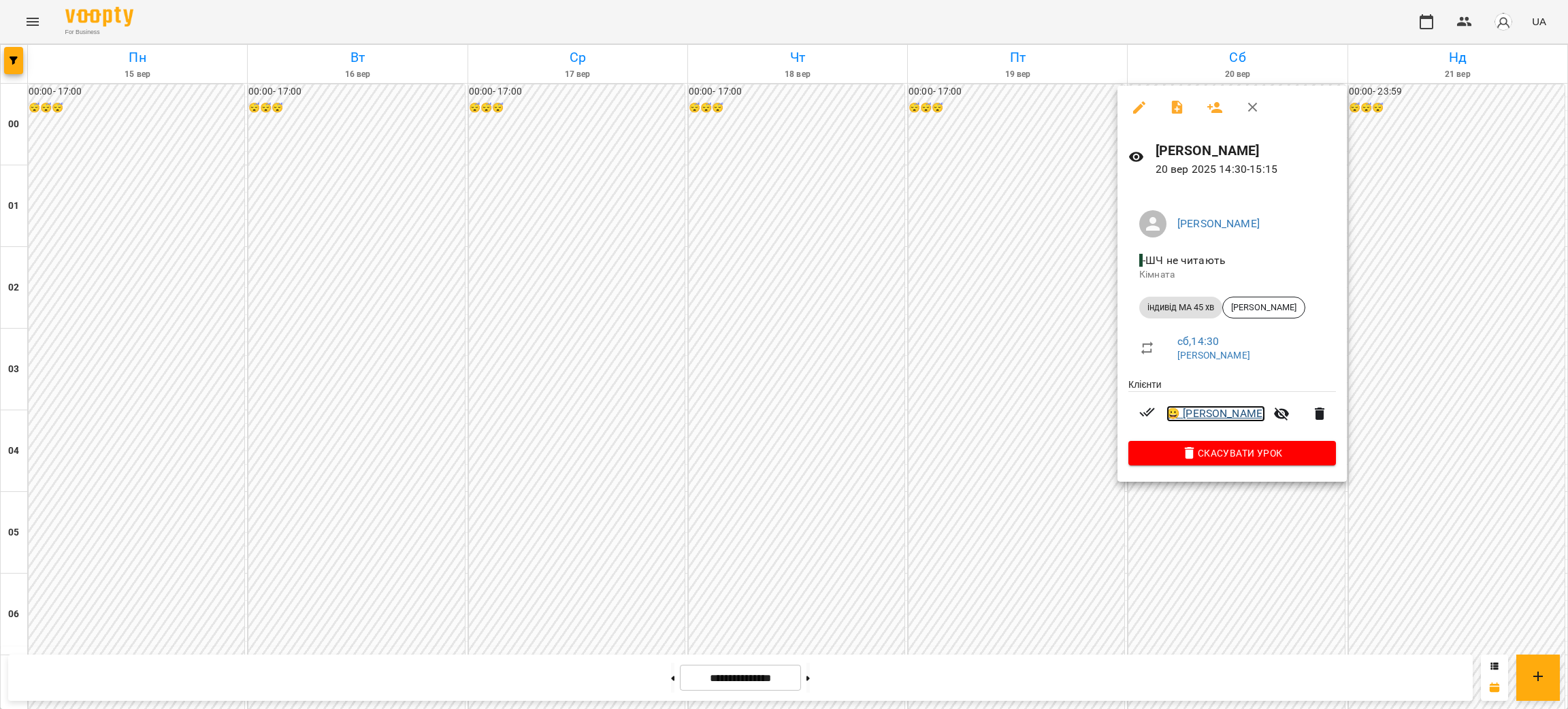
click at [1221, 413] on link "😀 [PERSON_NAME]" at bounding box center [1215, 413] width 99 height 16
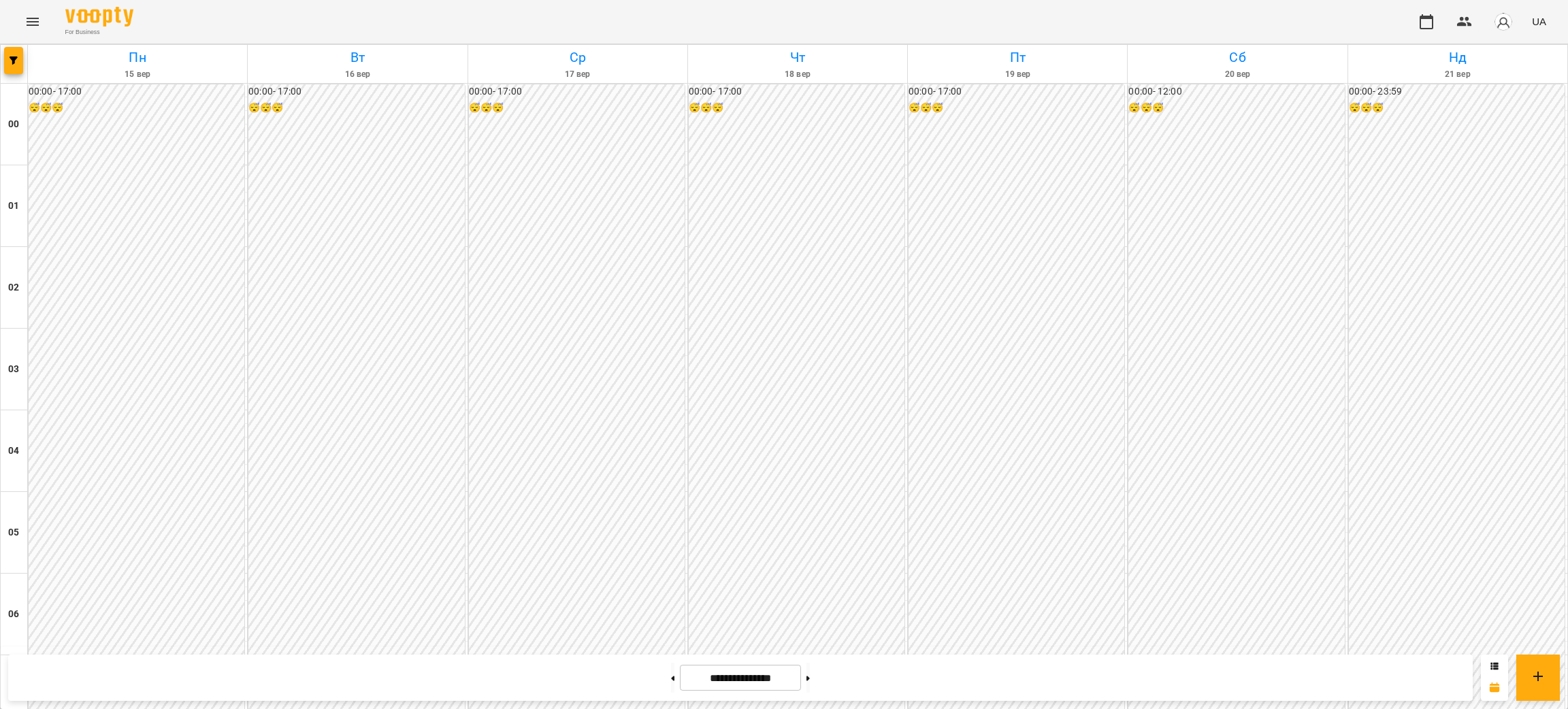
scroll to position [884, 0]
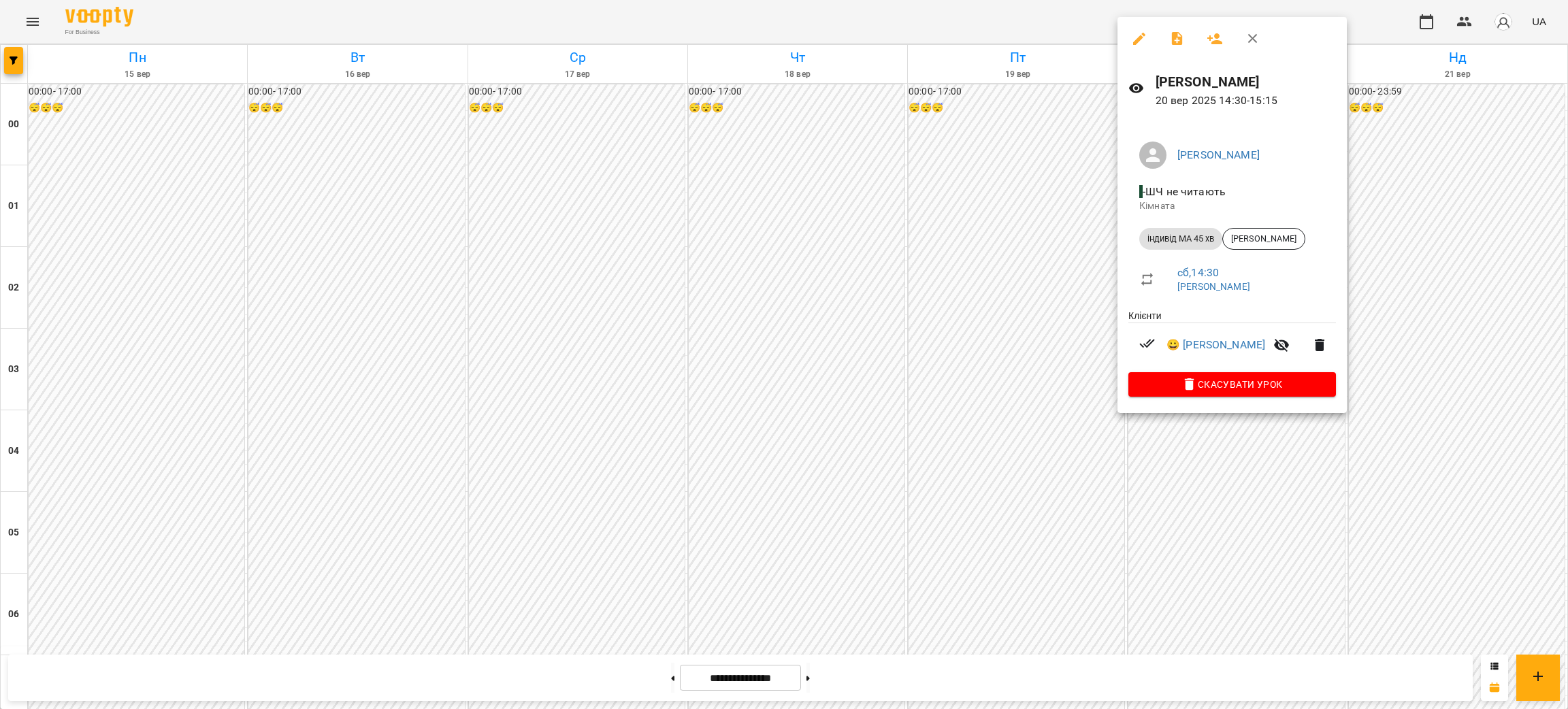
click at [899, 397] on div at bounding box center [784, 354] width 1568 height 709
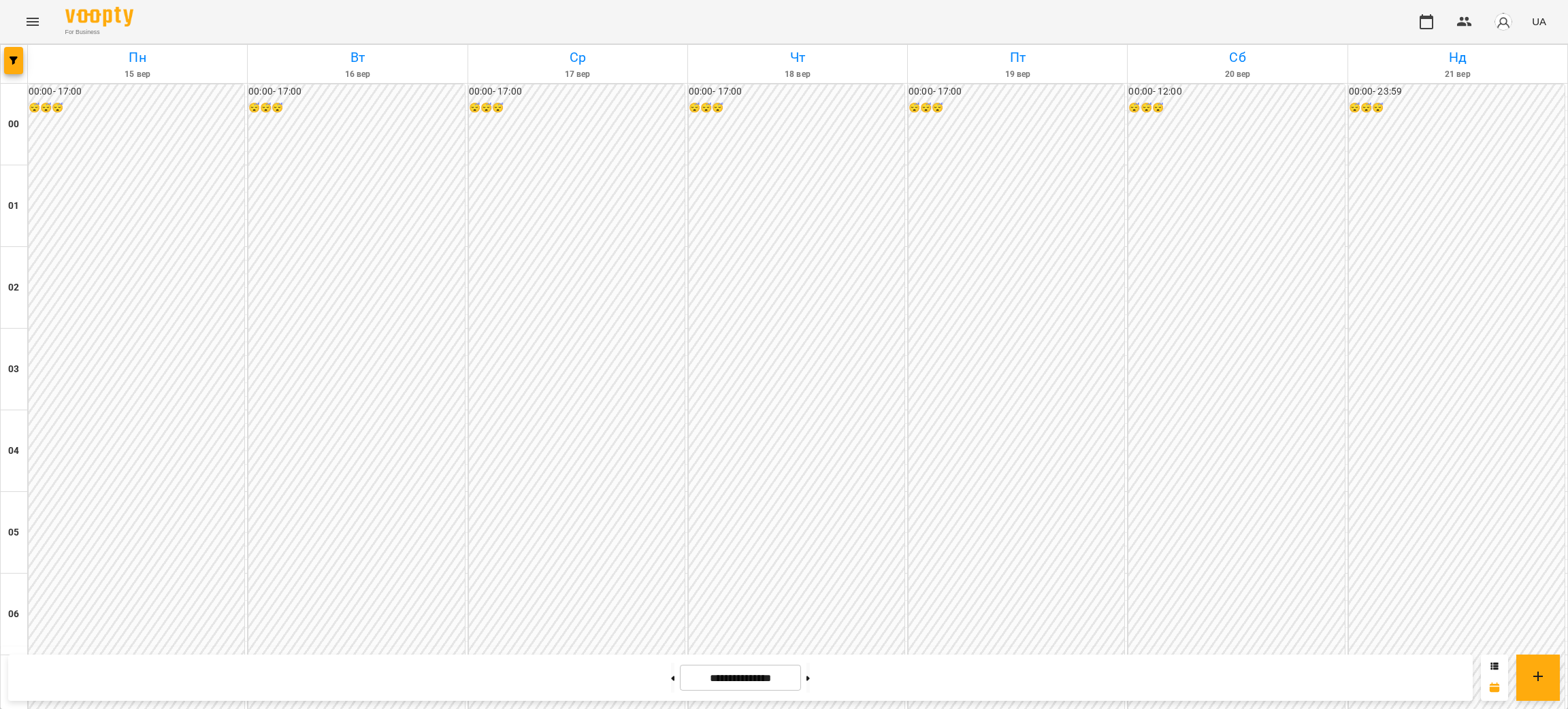
scroll to position [1088, 0]
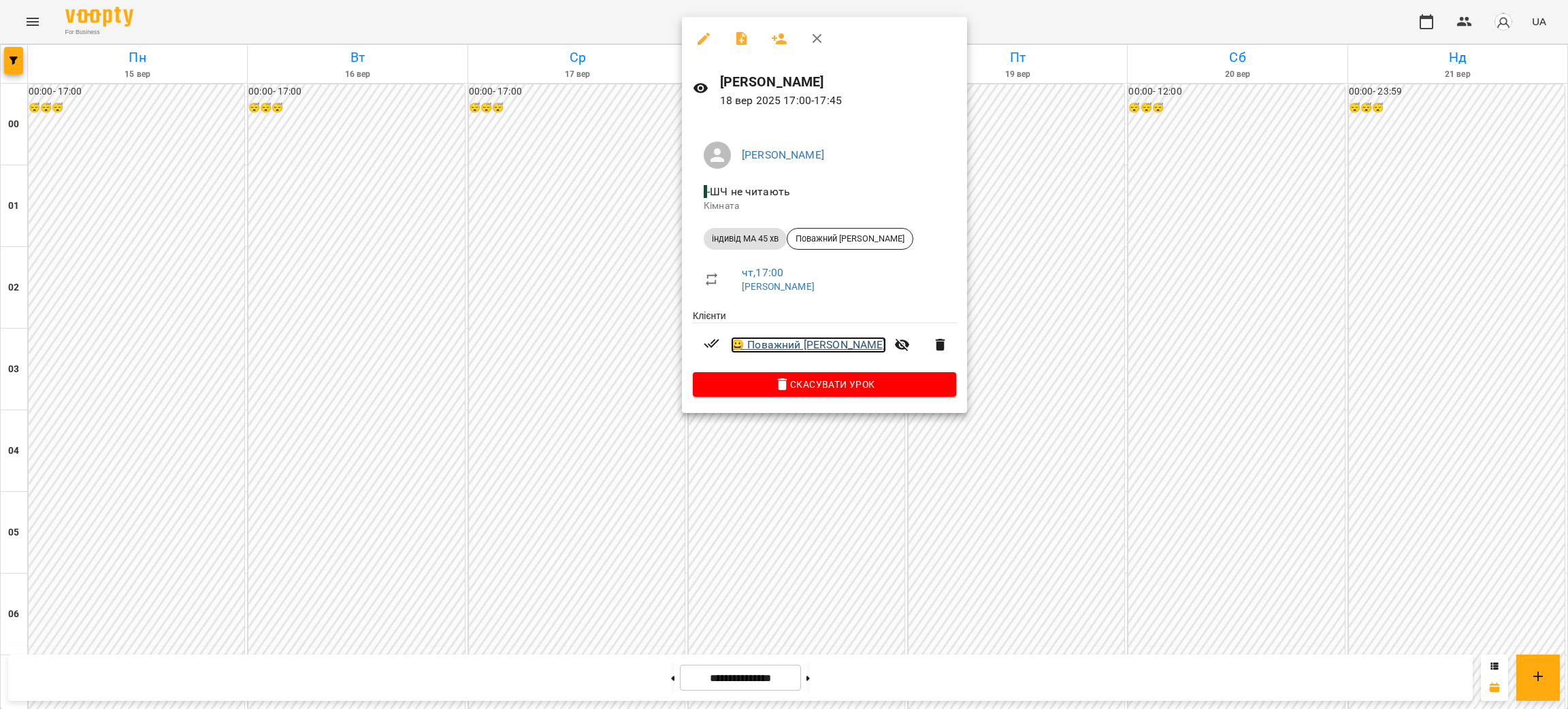
click at [791, 346] on link "😀 Поважний [PERSON_NAME]" at bounding box center [808, 345] width 155 height 16
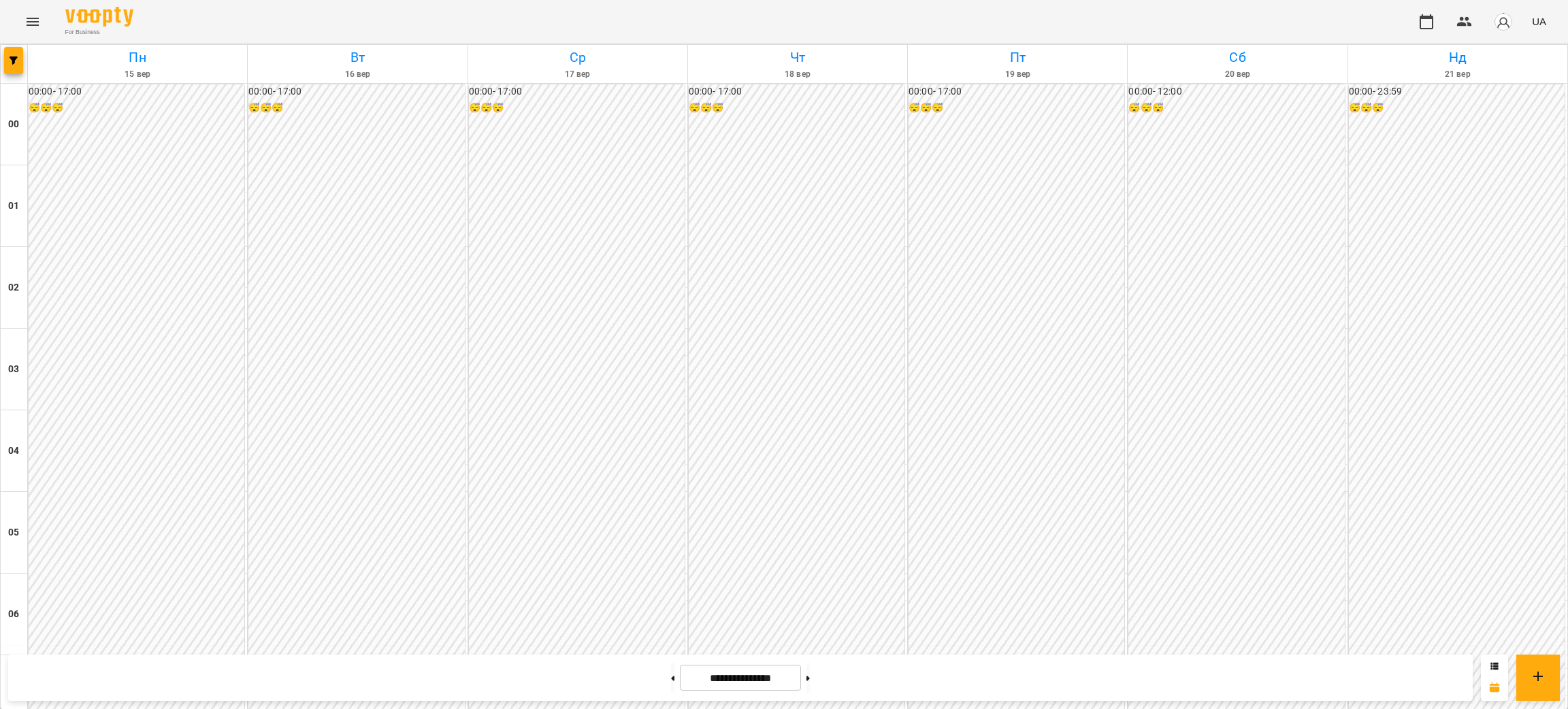
scroll to position [1122, 0]
click at [810, 676] on button at bounding box center [808, 678] width 4 height 30
type input "**********"
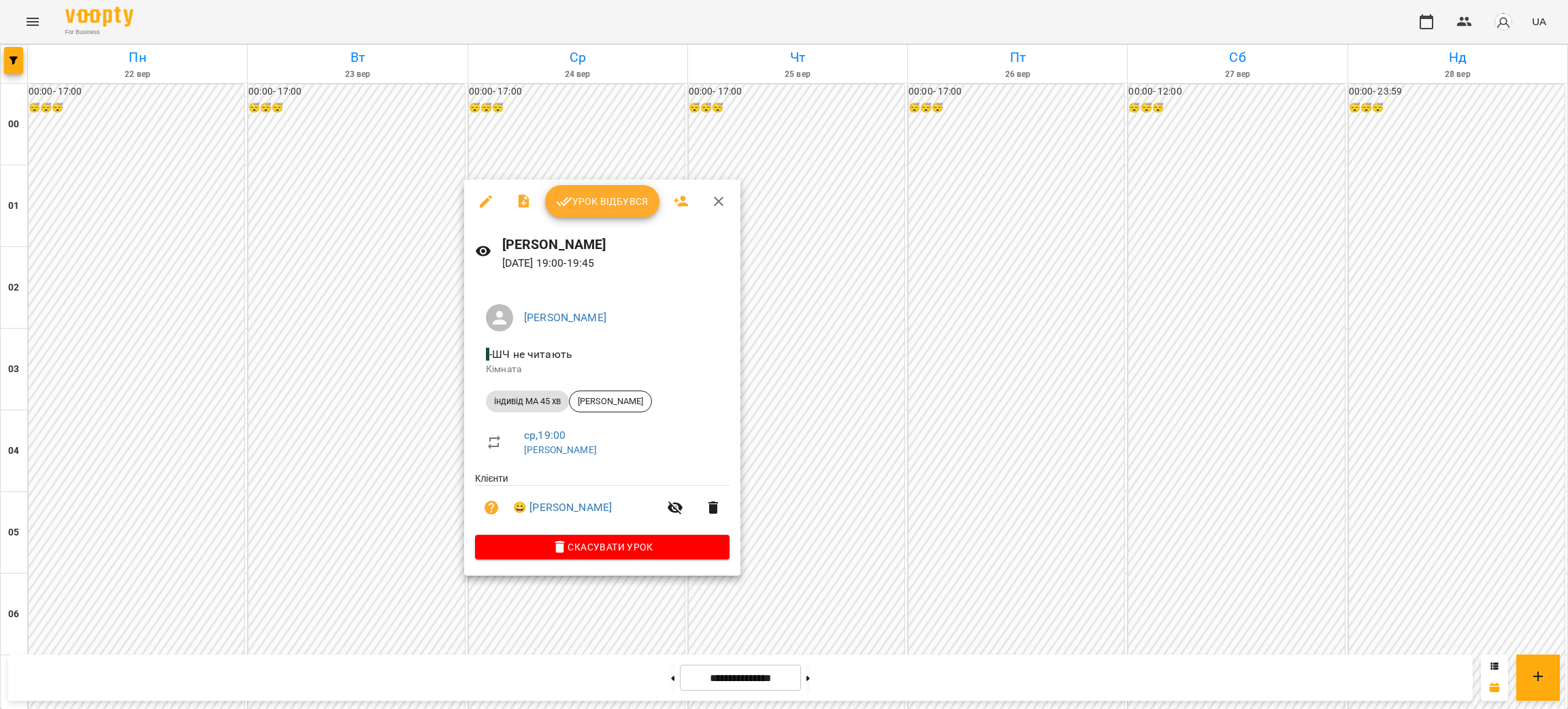
click at [413, 249] on div at bounding box center [784, 354] width 1568 height 709
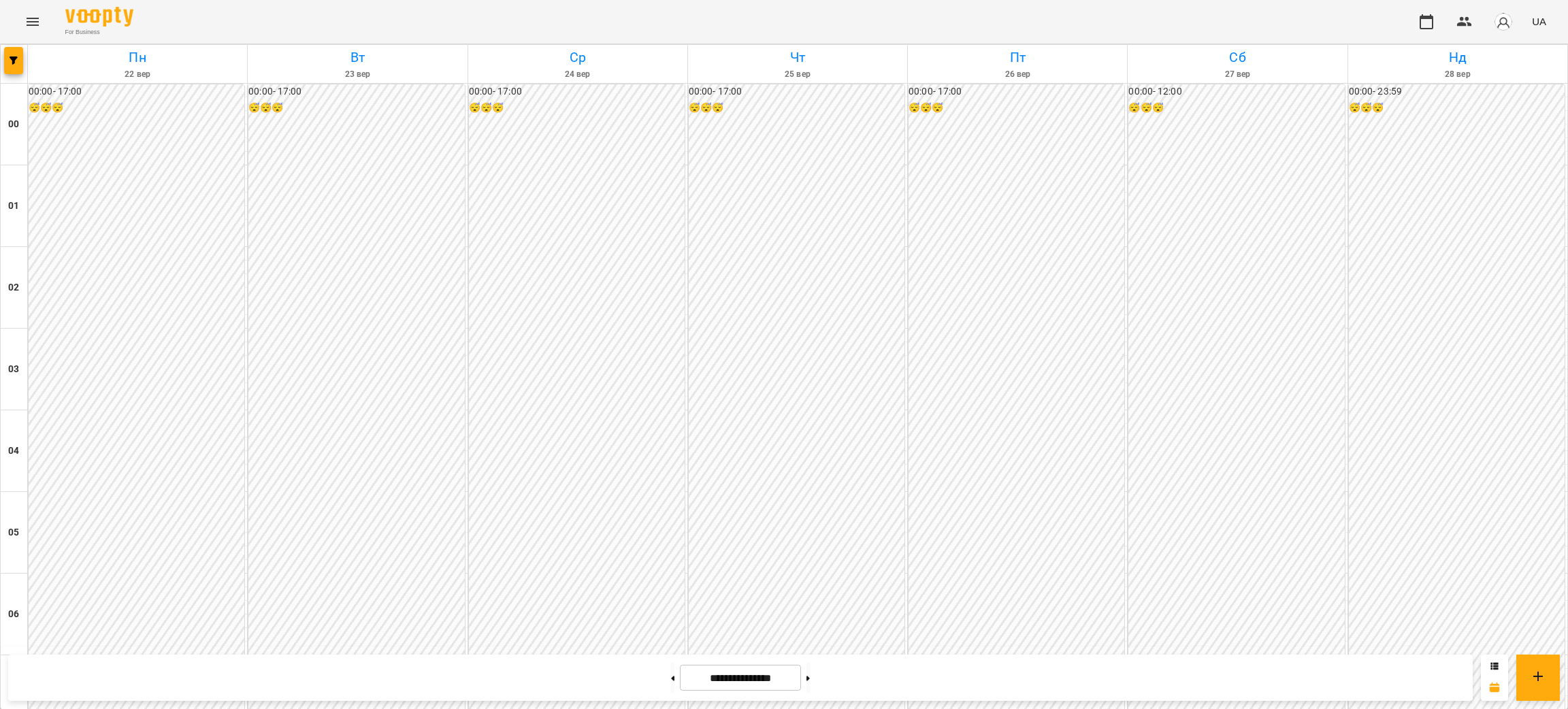
scroll to position [783, 0]
